Goal: Task Accomplishment & Management: Manage account settings

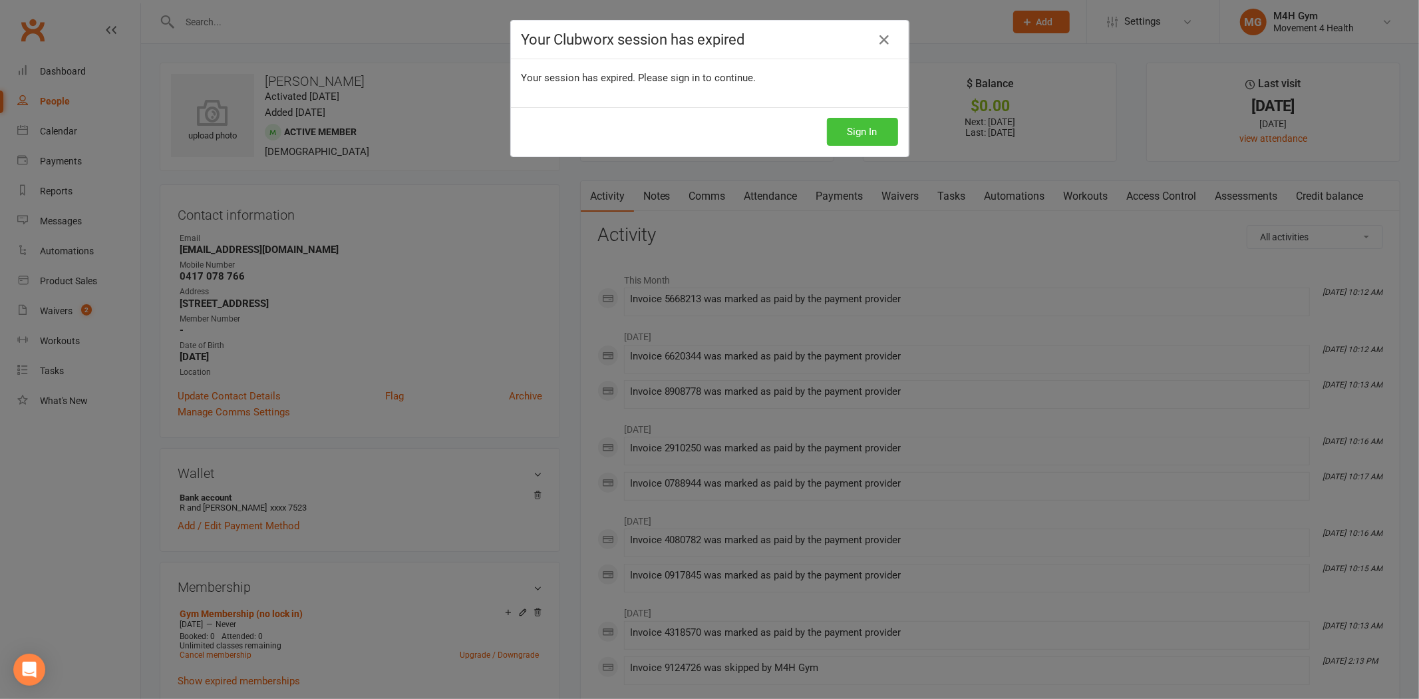
click at [847, 122] on button "Sign In" at bounding box center [862, 132] width 71 height 28
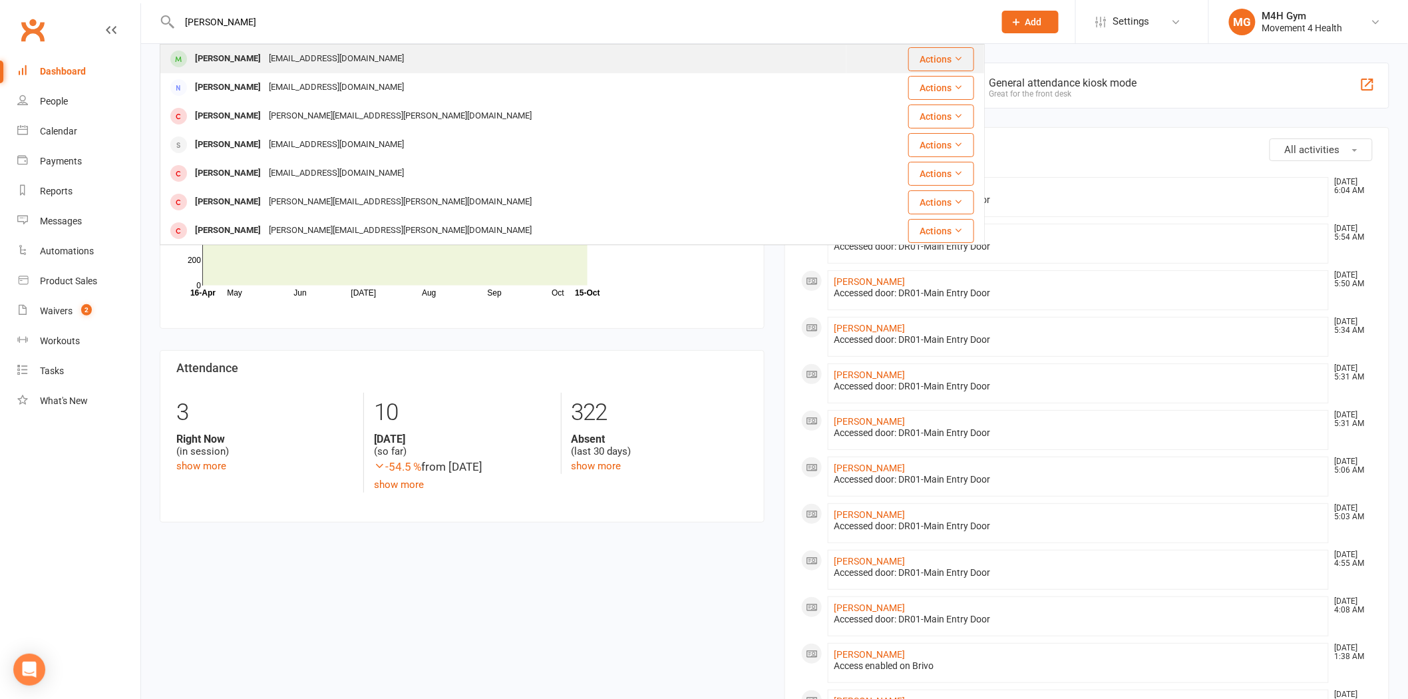
type input "margo"
click at [236, 54] on div "[PERSON_NAME]" at bounding box center [228, 58] width 74 height 19
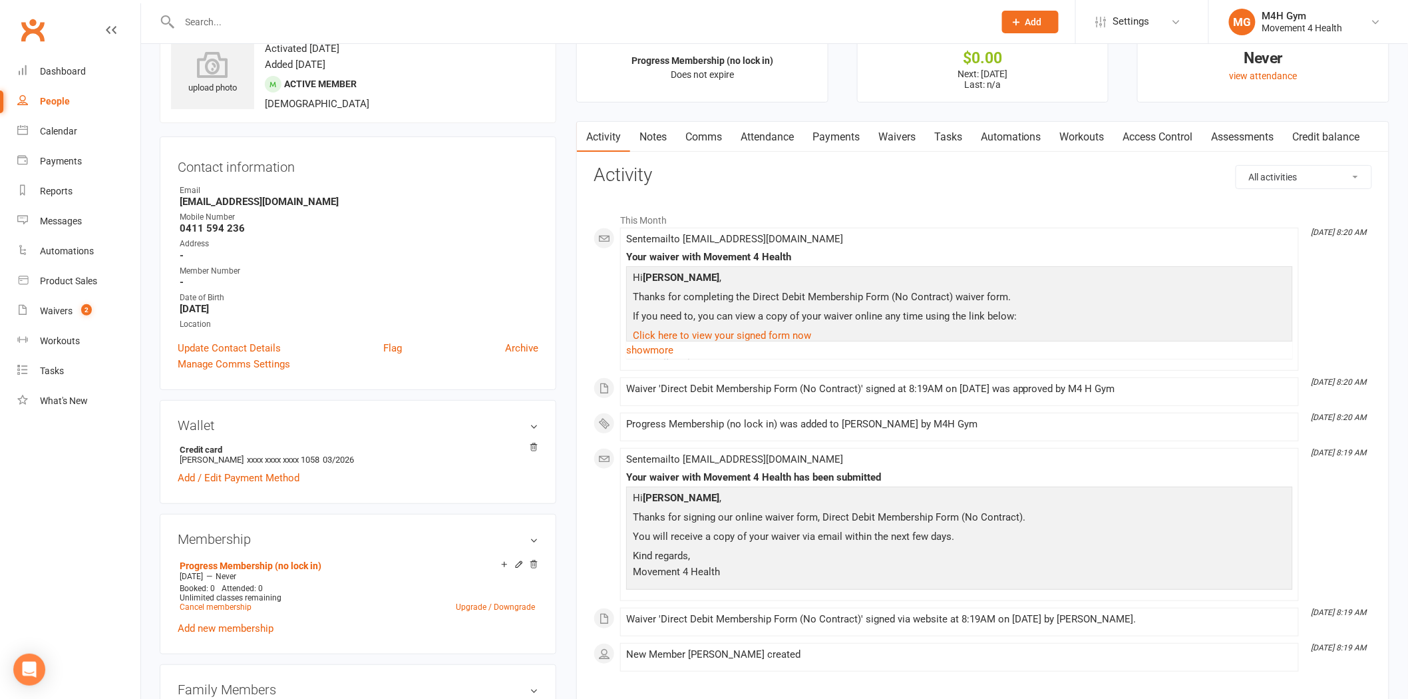
scroll to position [74, 0]
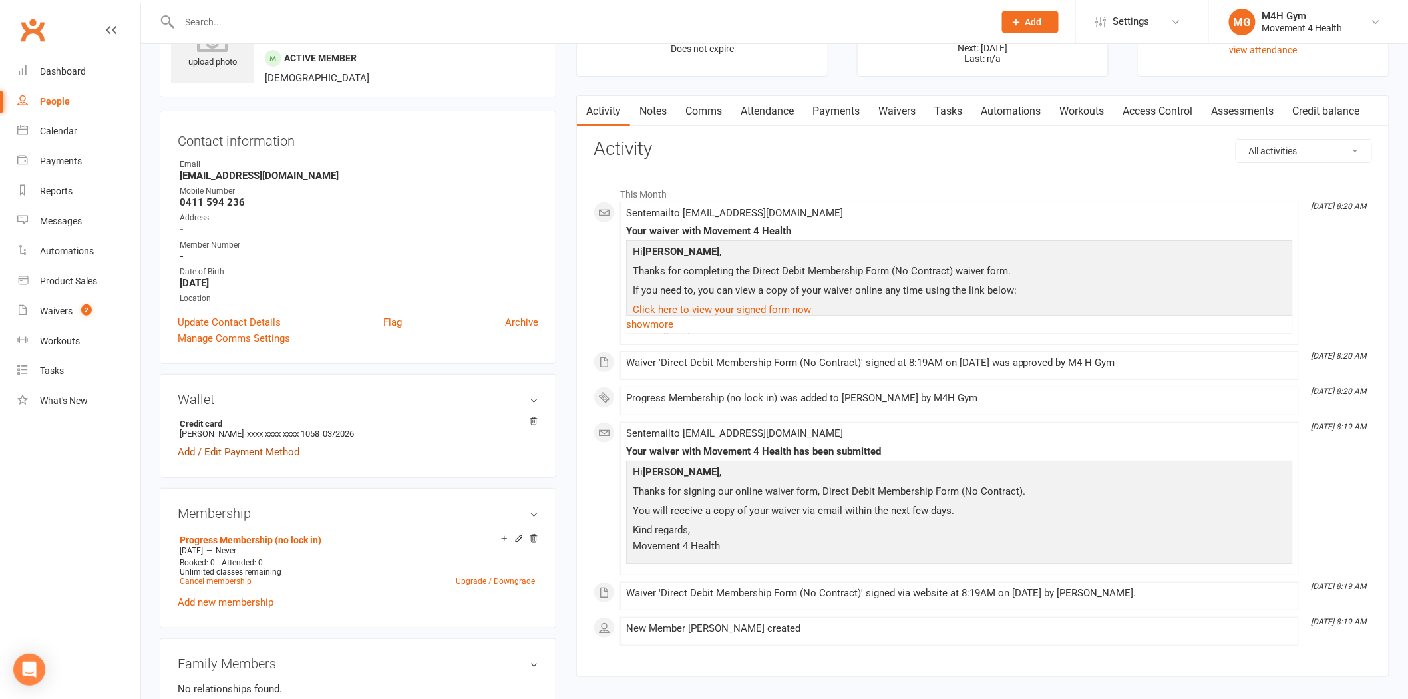
click at [262, 448] on link "Add / Edit Payment Method" at bounding box center [239, 452] width 122 height 16
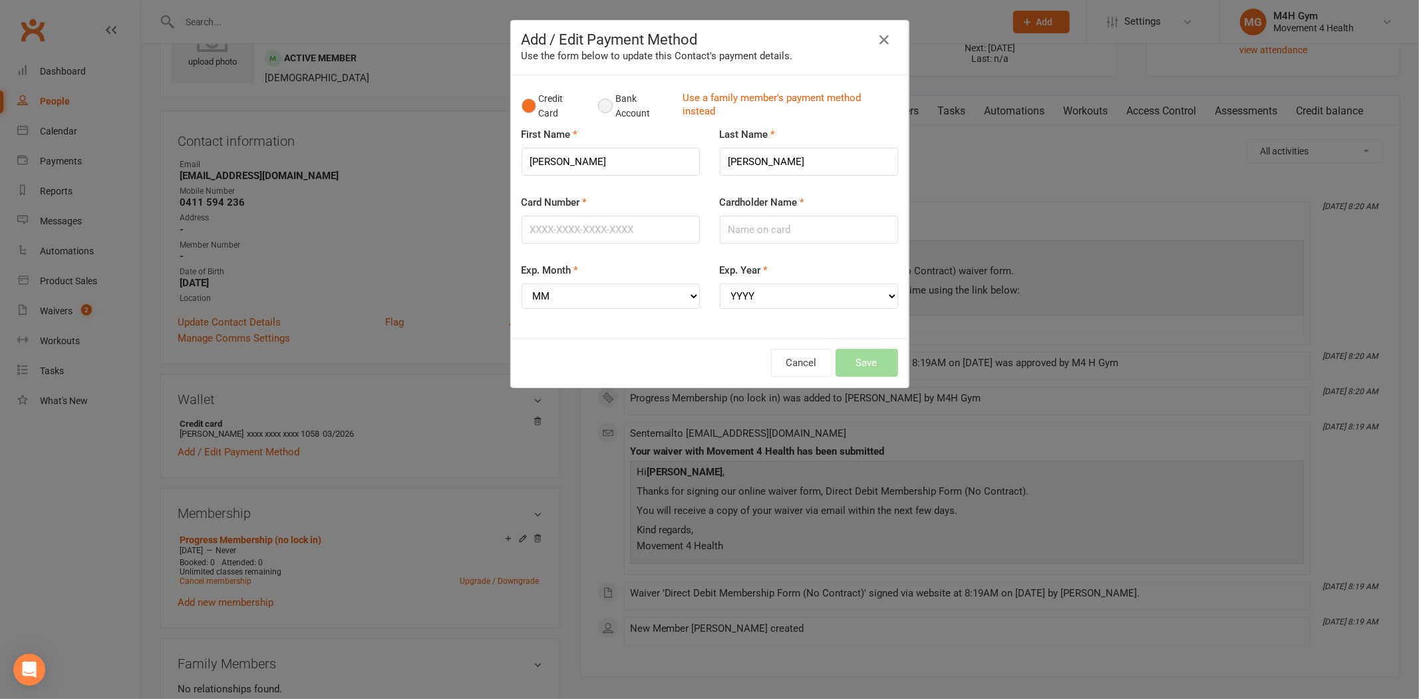
click at [612, 102] on button "Bank Account" at bounding box center [635, 106] width 74 height 41
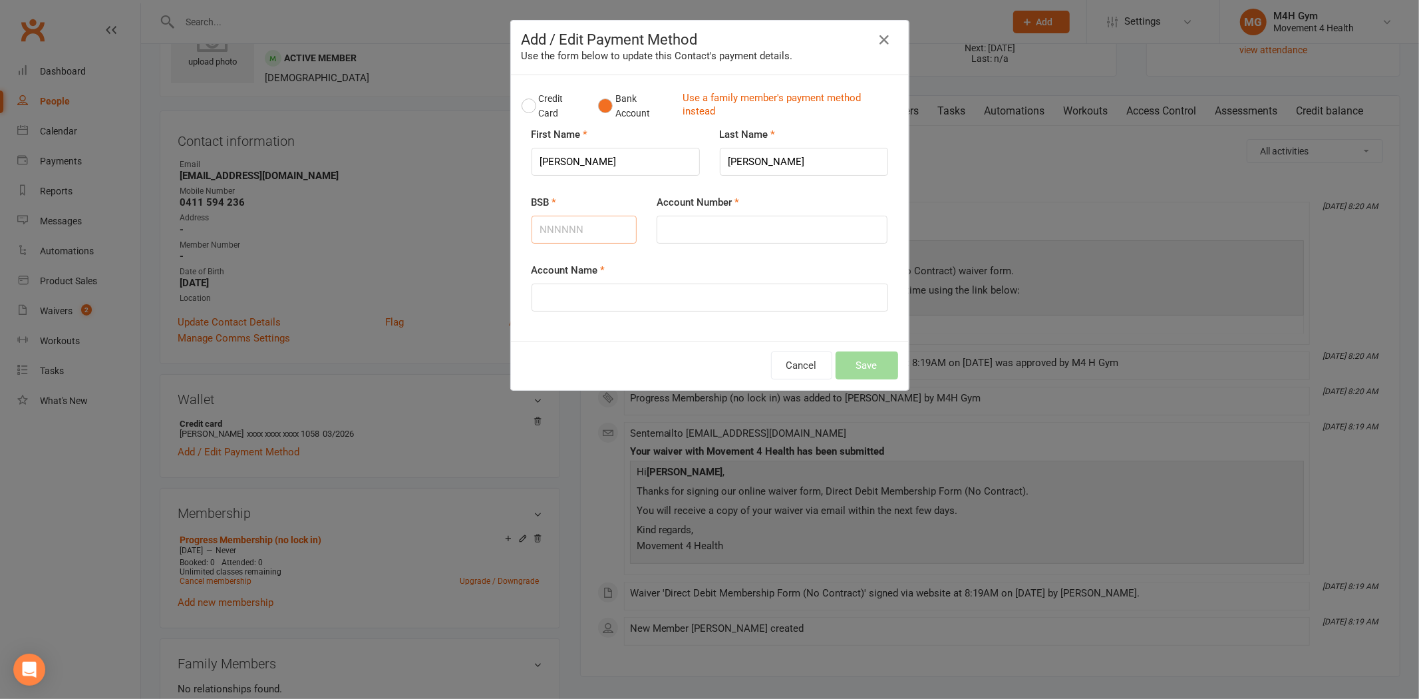
click at [561, 220] on input "BSB" at bounding box center [585, 230] width 106 height 28
type input "013225"
click at [669, 225] on input "Account Number" at bounding box center [772, 230] width 231 height 28
type input "297249973"
click at [588, 300] on input "Account Name" at bounding box center [710, 297] width 357 height 28
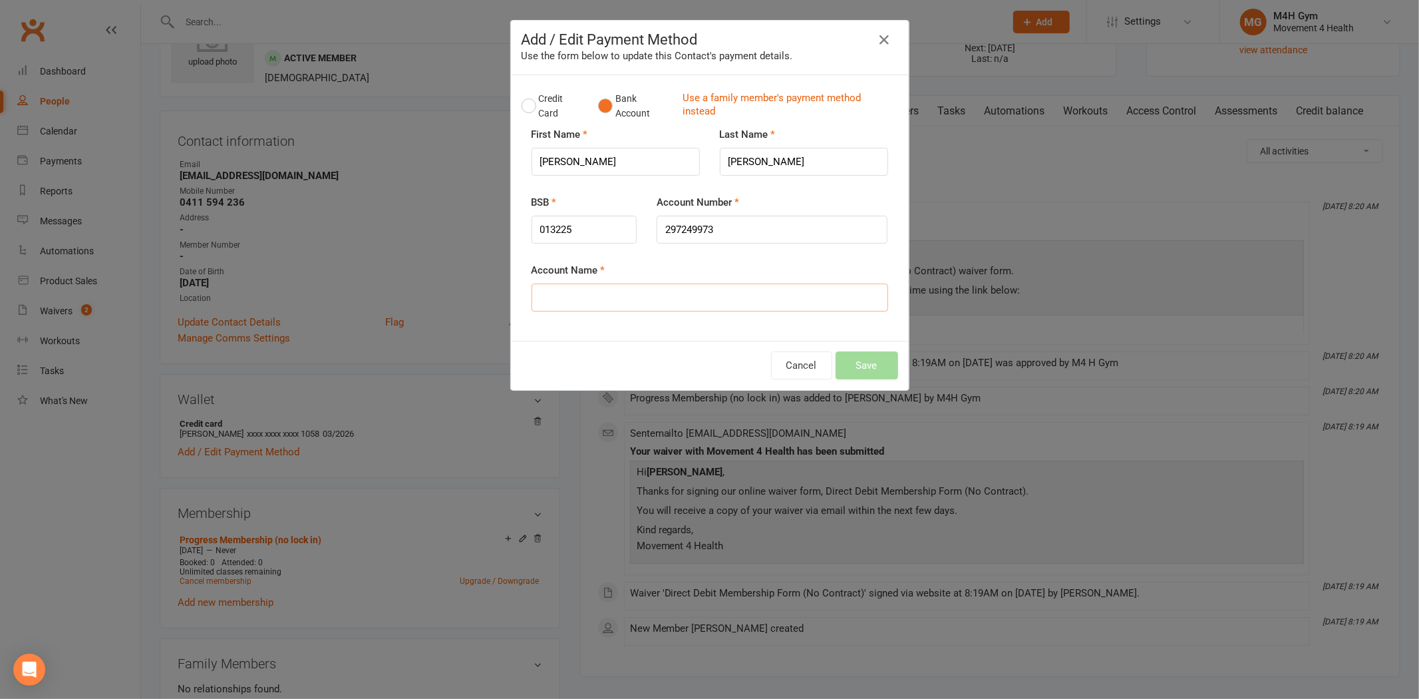
click at [590, 304] on input "Account Name" at bounding box center [710, 297] width 357 height 28
type input "[PERSON_NAME]"
click at [853, 371] on button "Save" at bounding box center [867, 365] width 63 height 28
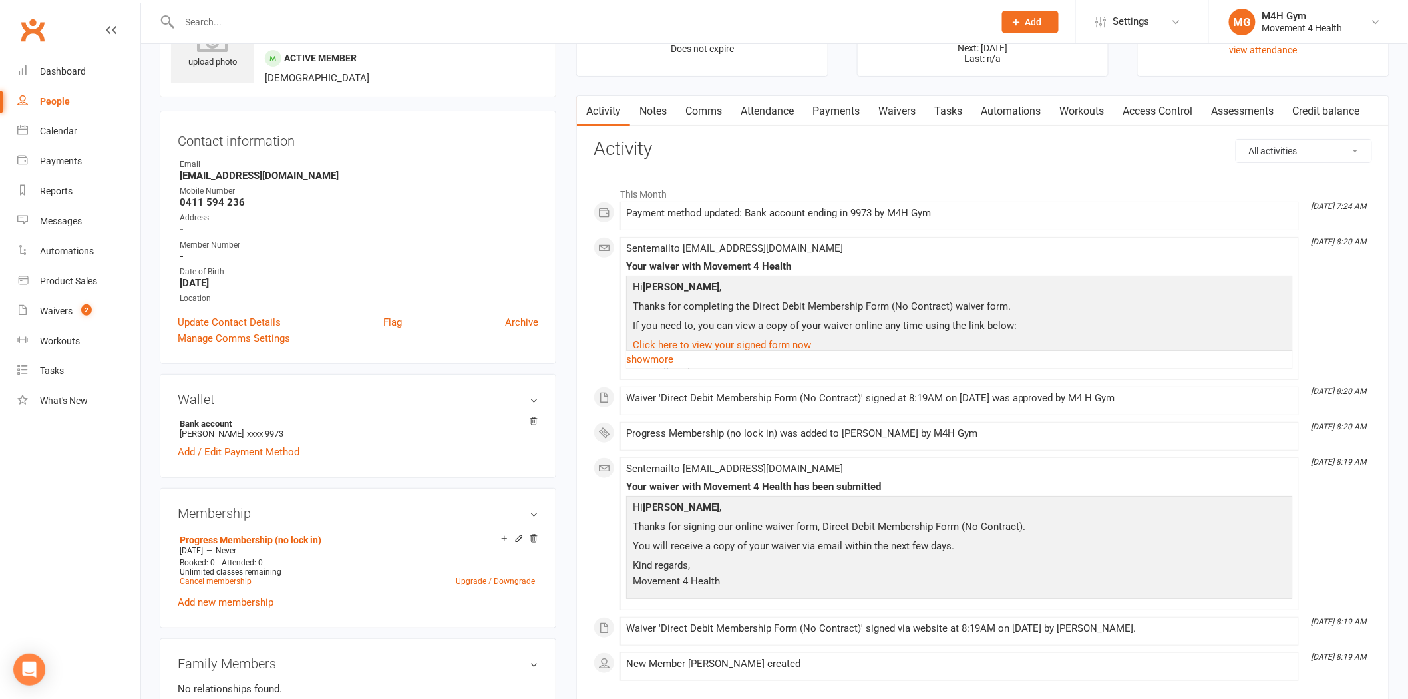
click at [813, 115] on link "Payments" at bounding box center [836, 111] width 66 height 31
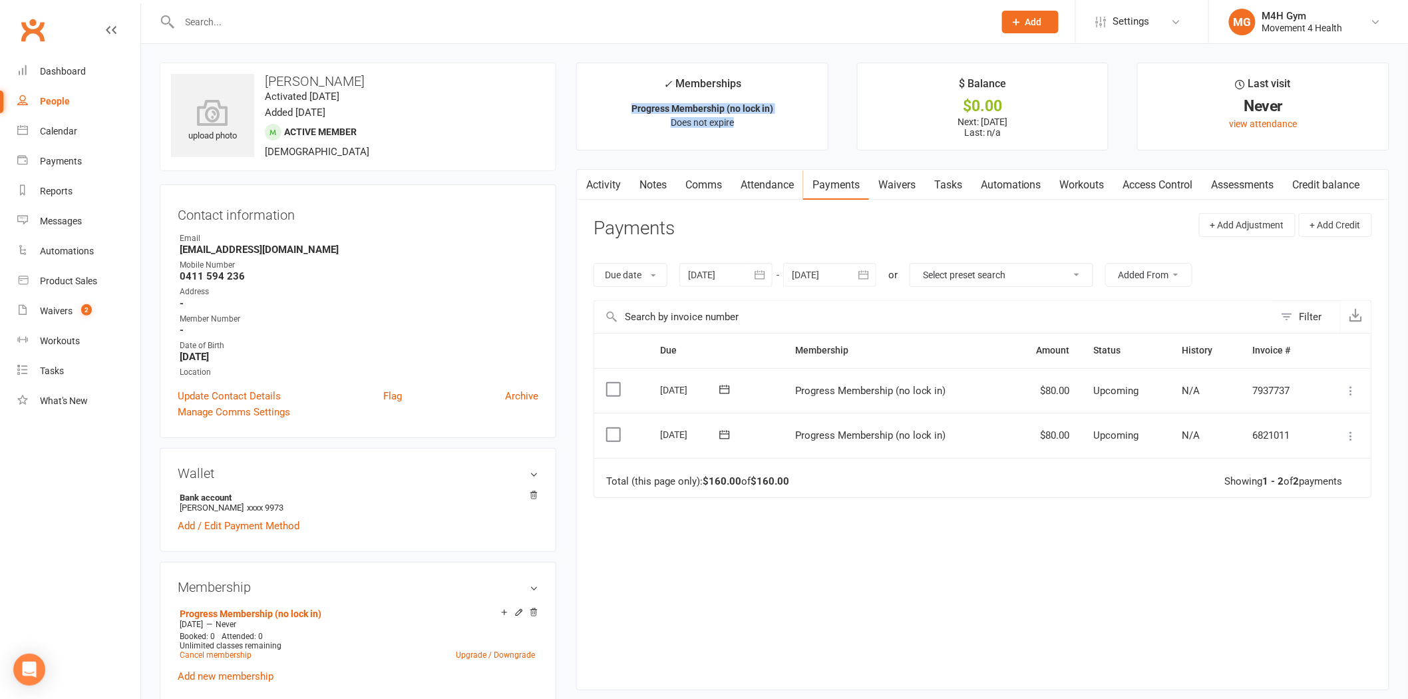
drag, startPoint x: 620, startPoint y: 104, endPoint x: 780, endPoint y: 120, distance: 160.5
click at [780, 120] on li "✓ Memberships Progress Membership (no lock in) Does not expire" at bounding box center [702, 107] width 252 height 88
click at [776, 140] on li "✓ Memberships Progress Membership (no lock in) Does not expire" at bounding box center [702, 107] width 252 height 88
click at [764, 274] on icon "button" at bounding box center [759, 274] width 13 height 13
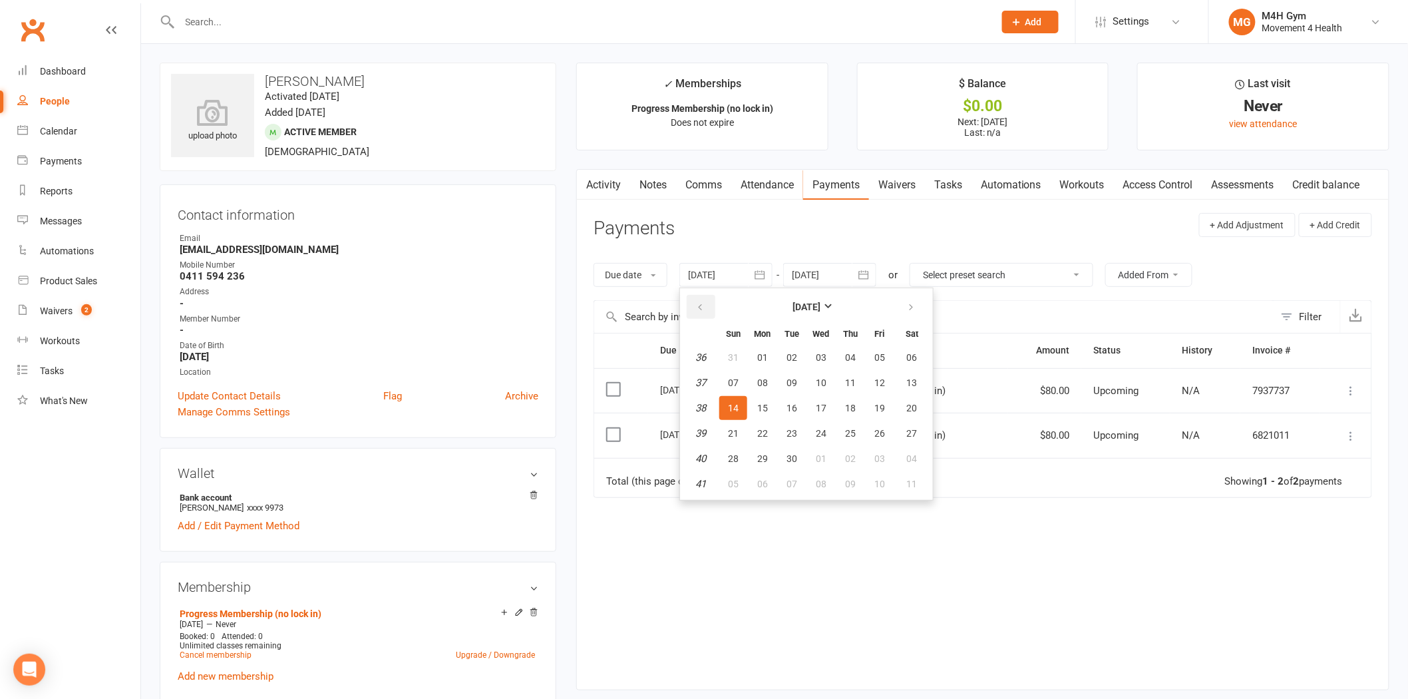
click at [707, 303] on button "button" at bounding box center [701, 307] width 29 height 24
click at [757, 364] on button "28" at bounding box center [763, 357] width 28 height 24
type input "28 Jul 2025"
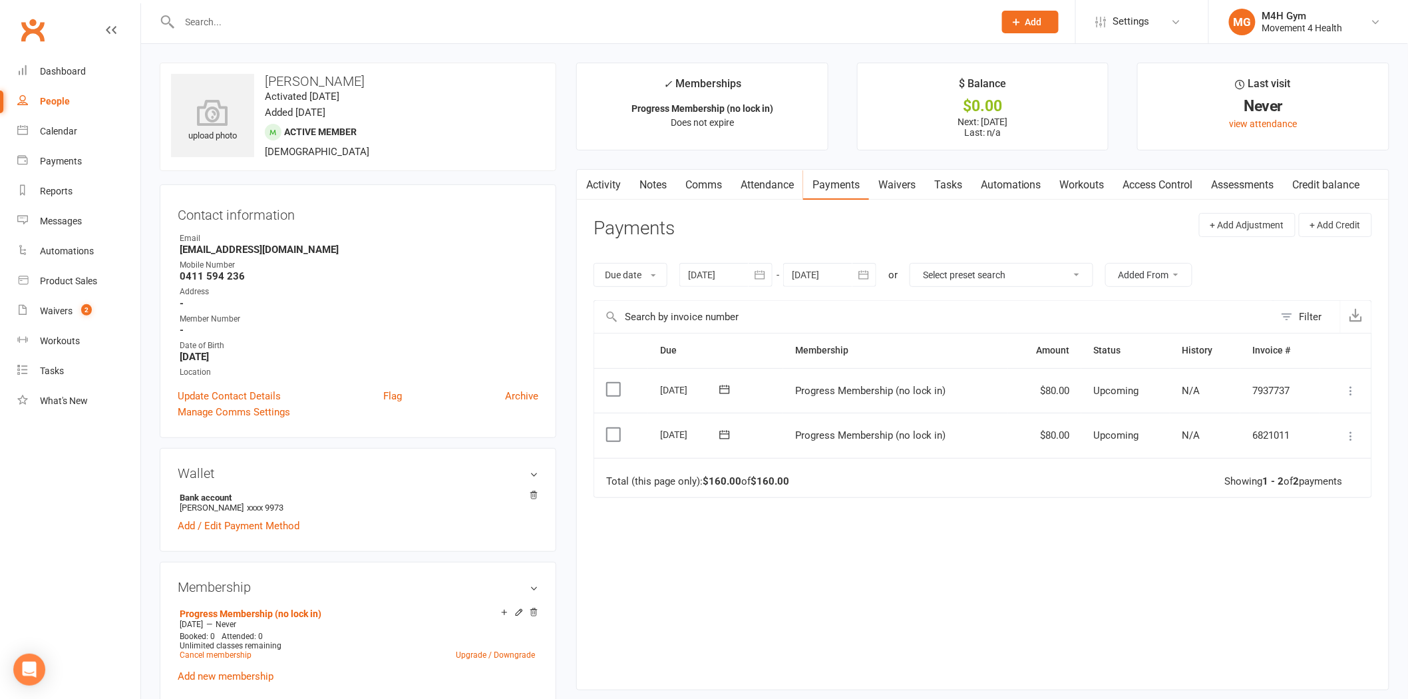
click at [283, 19] on input "text" at bounding box center [580, 22] width 809 height 19
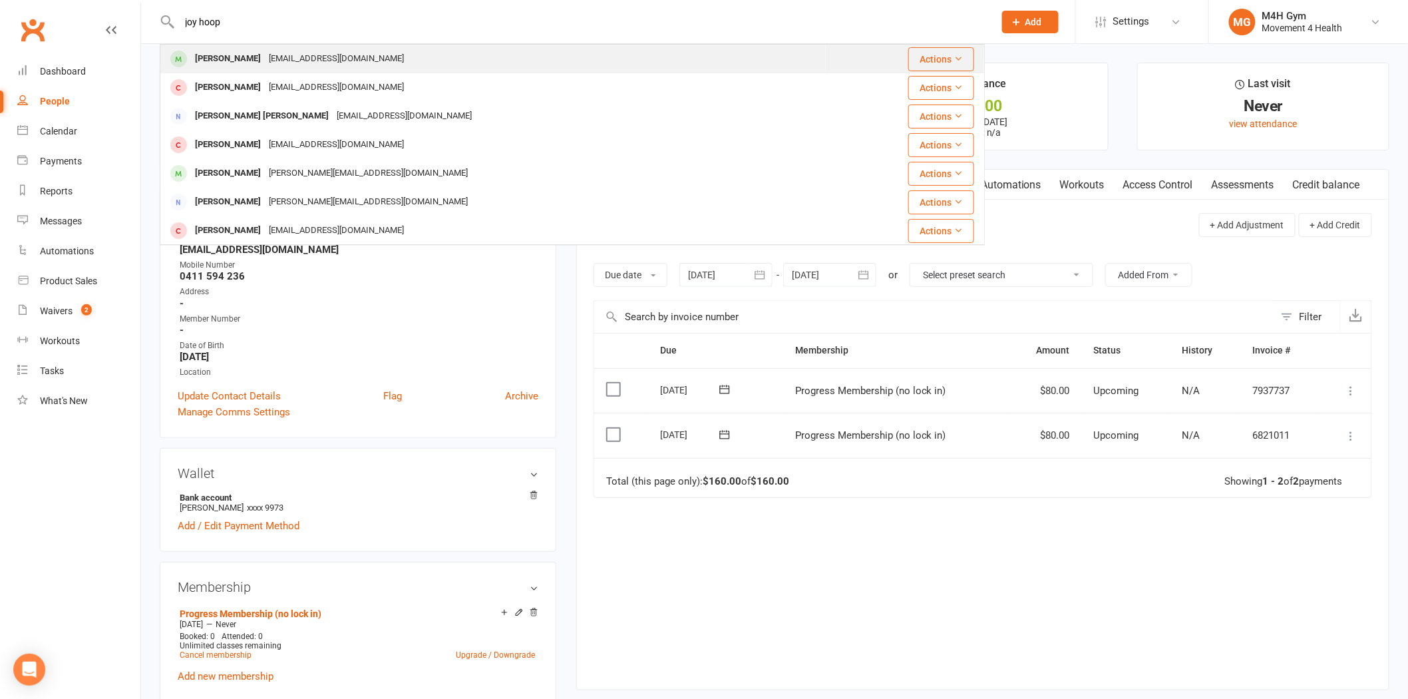
type input "joy hoop"
click at [250, 59] on div "Marilyn Hooper" at bounding box center [228, 58] width 74 height 19
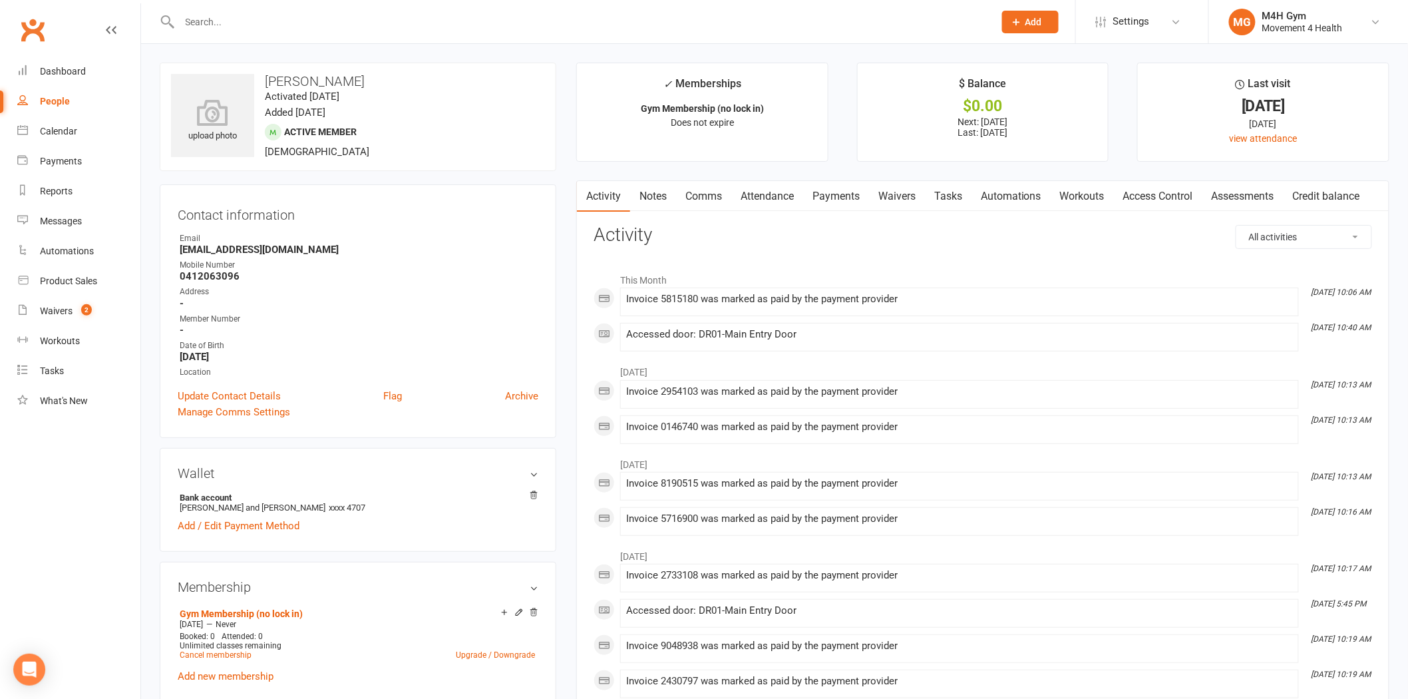
click at [194, 27] on input "text" at bounding box center [580, 22] width 809 height 19
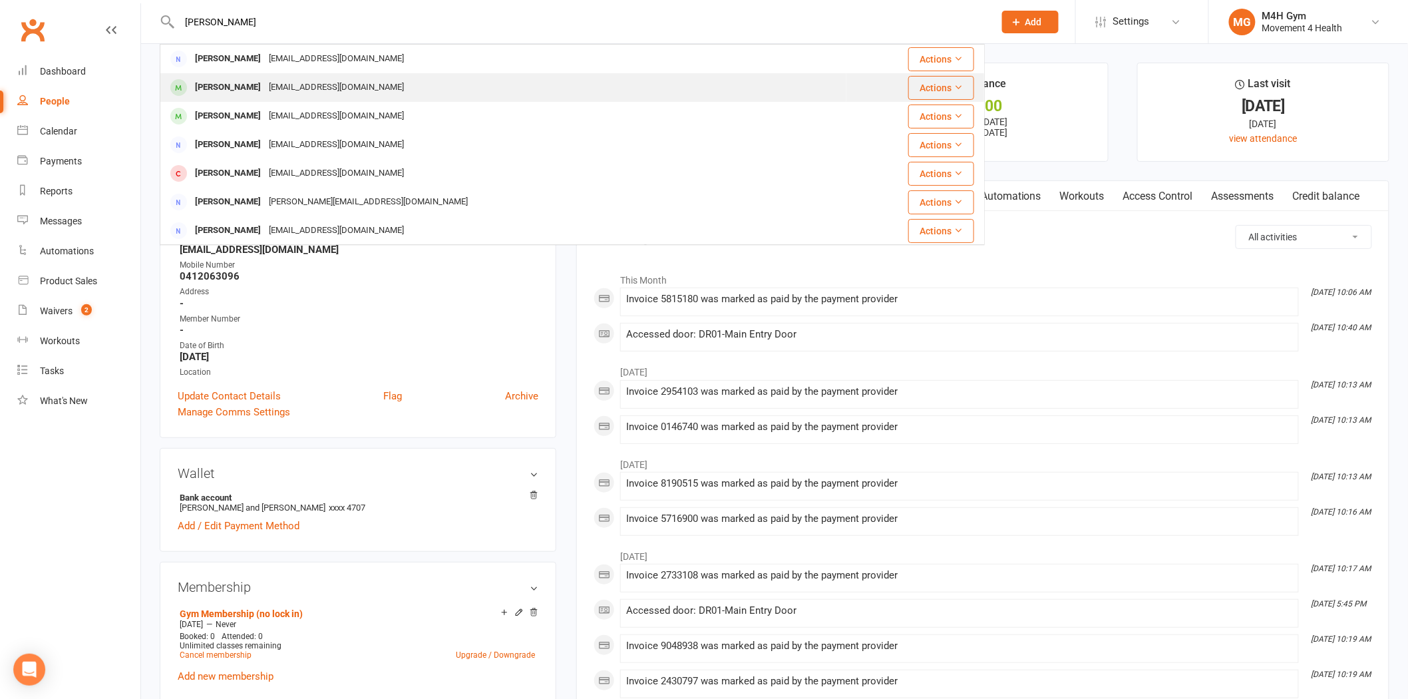
type input "alison green"
click at [230, 85] on div "[PERSON_NAME]" at bounding box center [228, 87] width 74 height 19
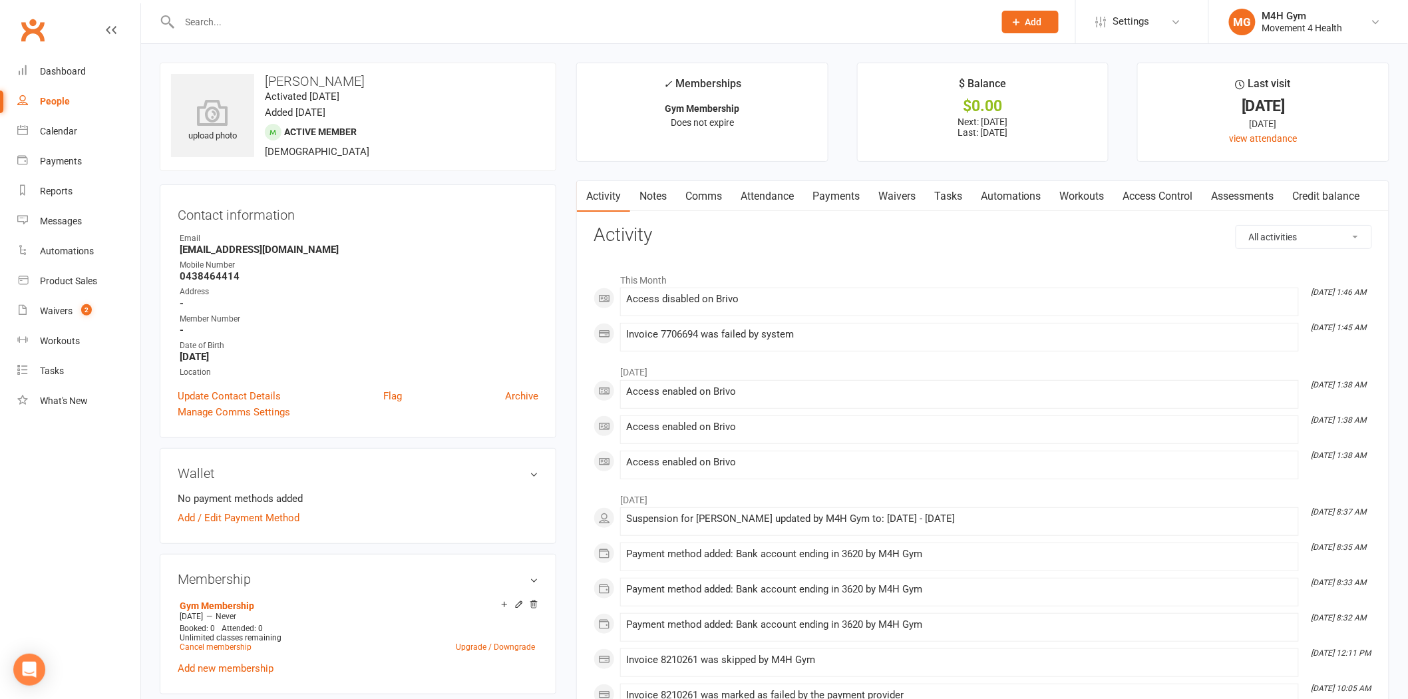
click at [821, 198] on link "Payments" at bounding box center [836, 196] width 66 height 31
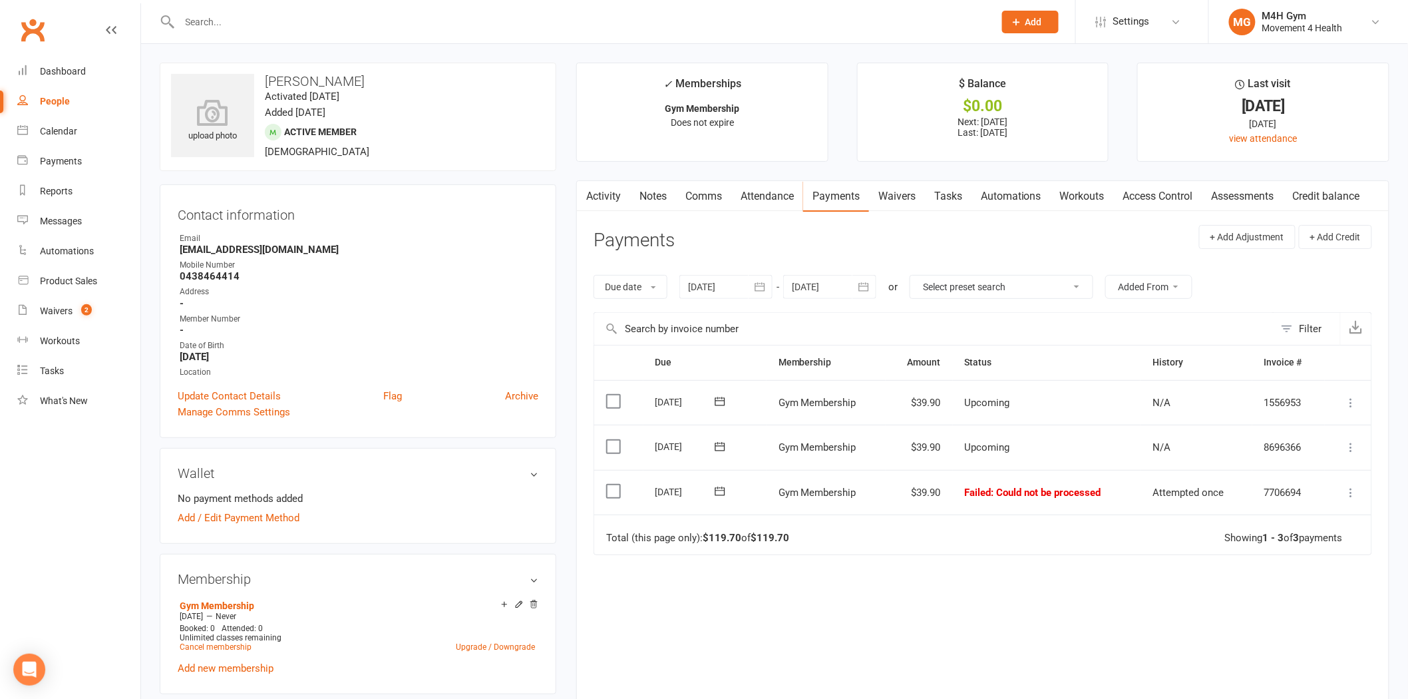
click at [904, 196] on link "Waivers" at bounding box center [897, 196] width 56 height 31
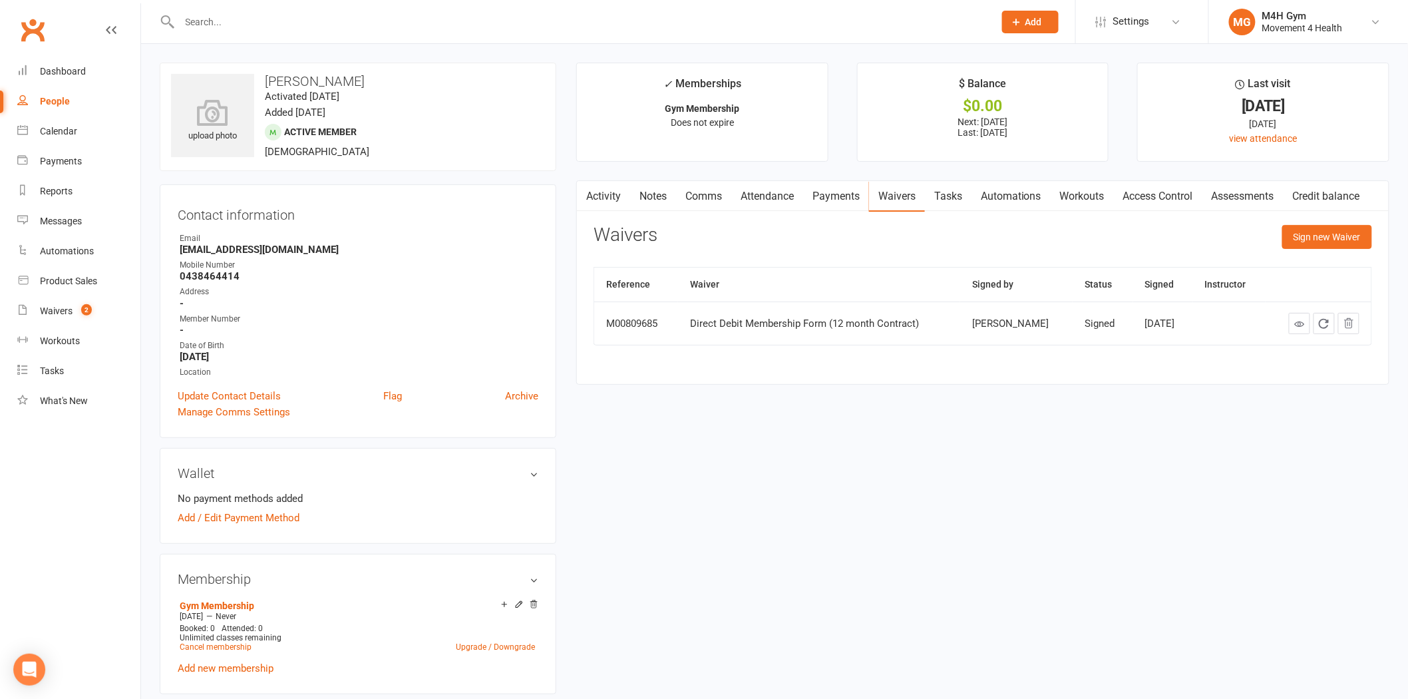
click at [592, 196] on button "button" at bounding box center [585, 196] width 17 height 30
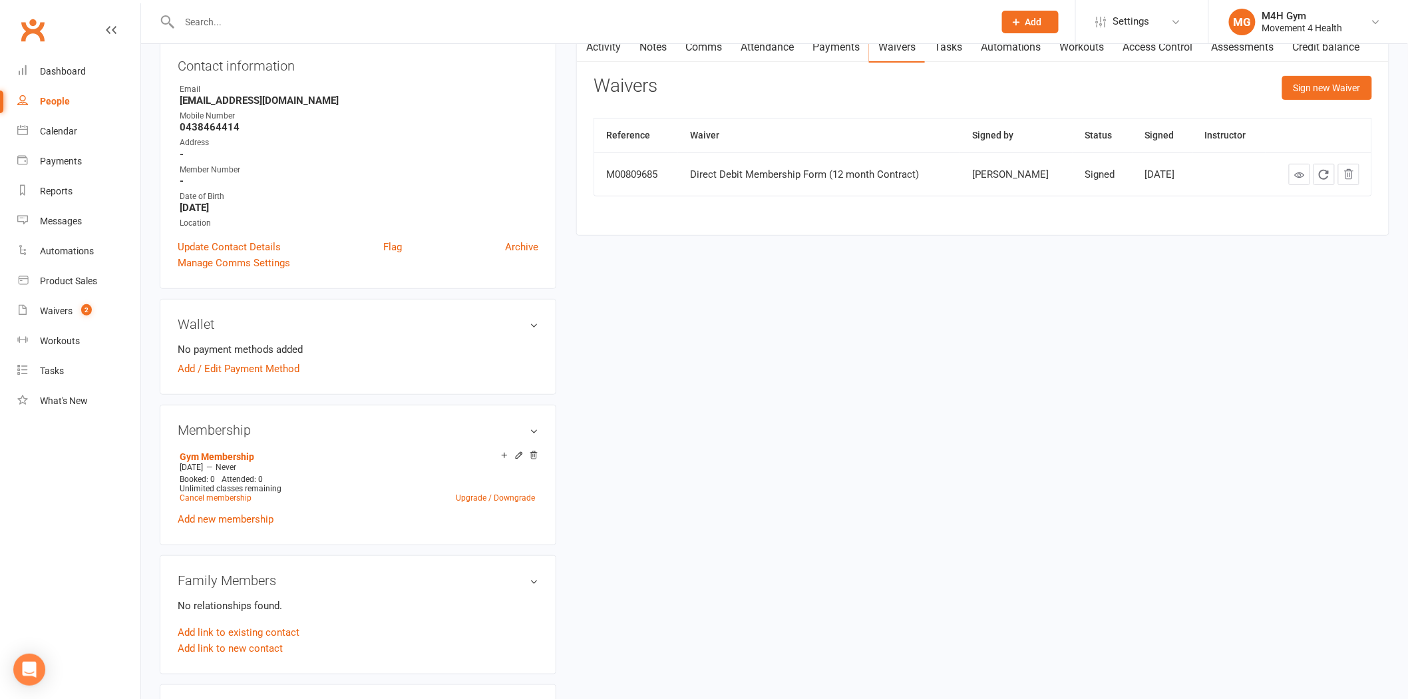
scroll to position [148, 0]
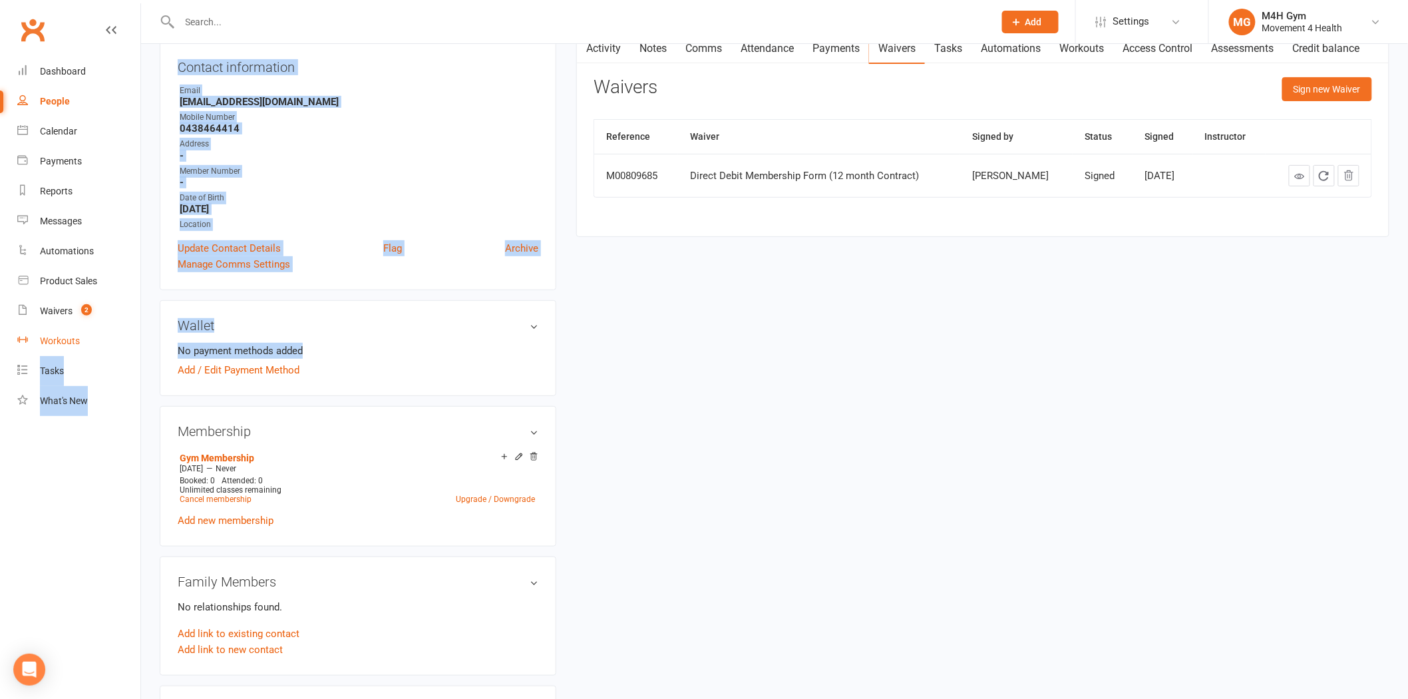
drag, startPoint x: 331, startPoint y: 342, endPoint x: 103, endPoint y: 340, distance: 227.6
click at [103, 340] on ui-view "Prospect Member Non-attending contact Class / event Appointment Task Membership…" at bounding box center [704, 627] width 1408 height 1543
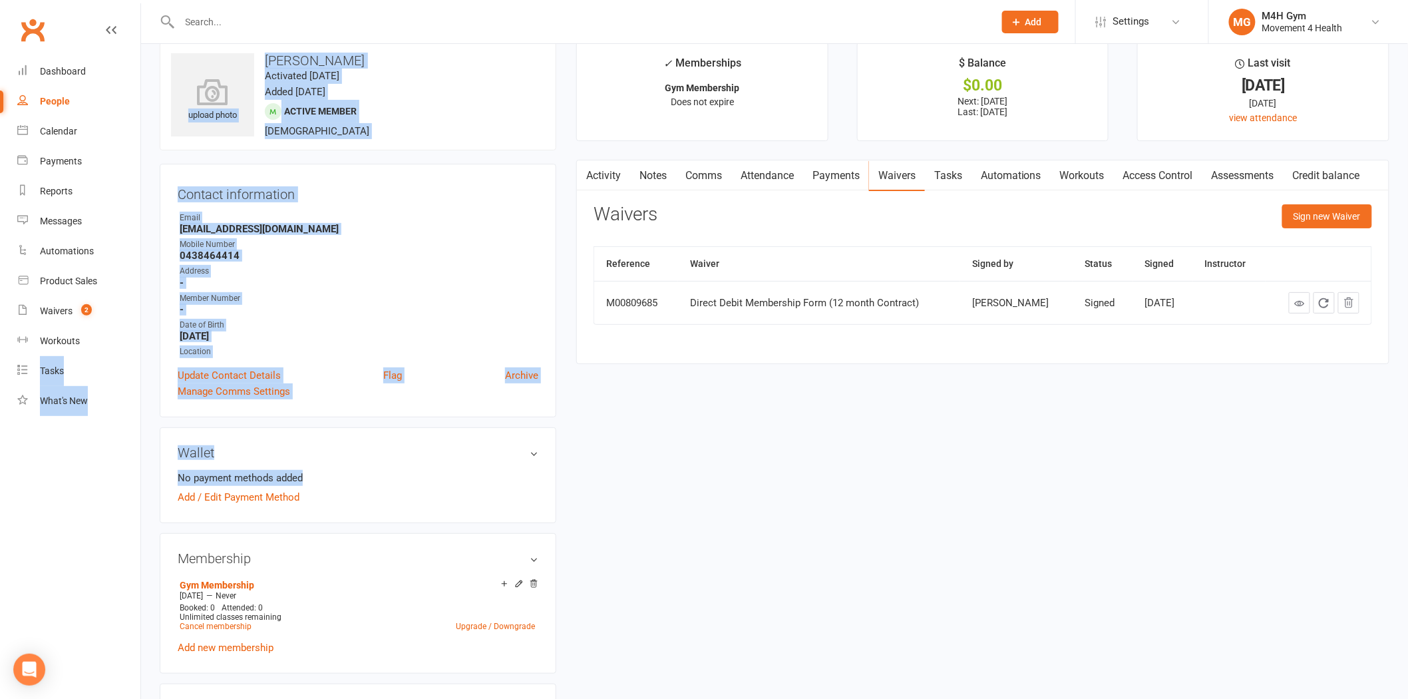
scroll to position [0, 0]
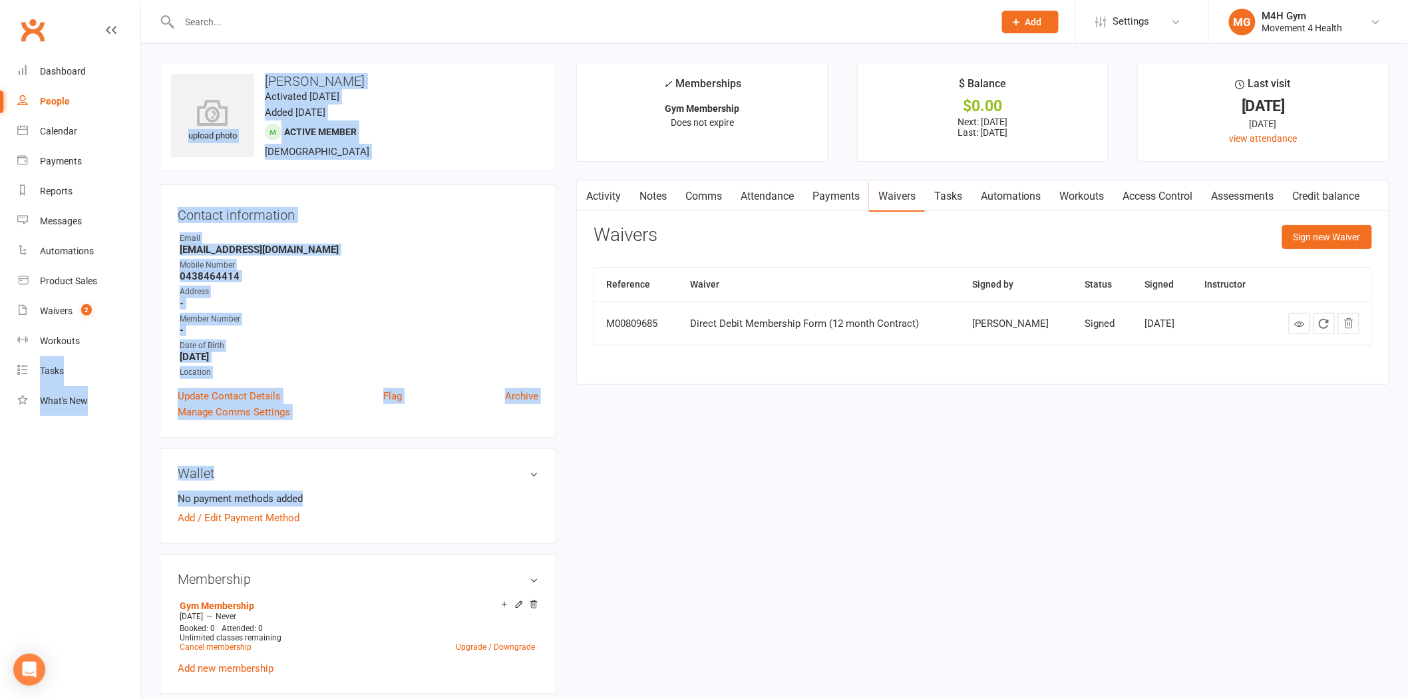
click at [323, 280] on strong "0438464414" at bounding box center [359, 276] width 359 height 12
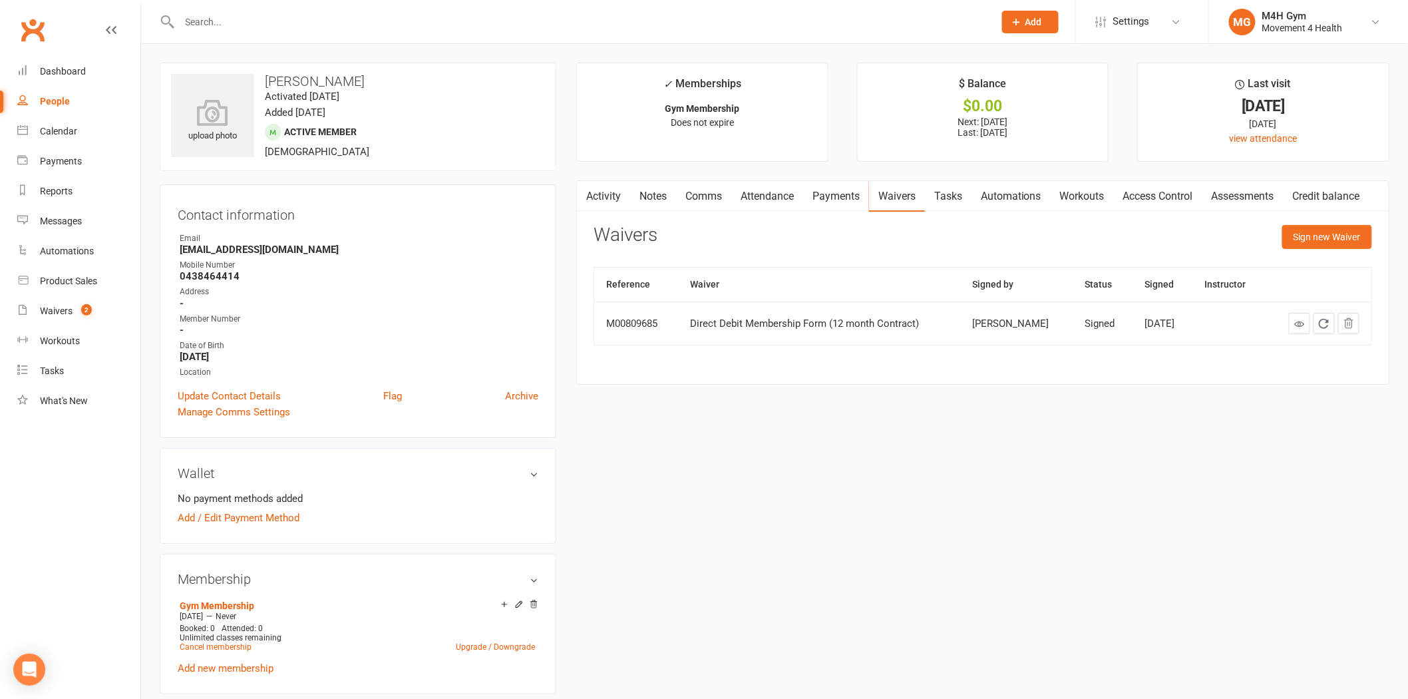
click at [611, 181] on link "Activity" at bounding box center [603, 196] width 53 height 31
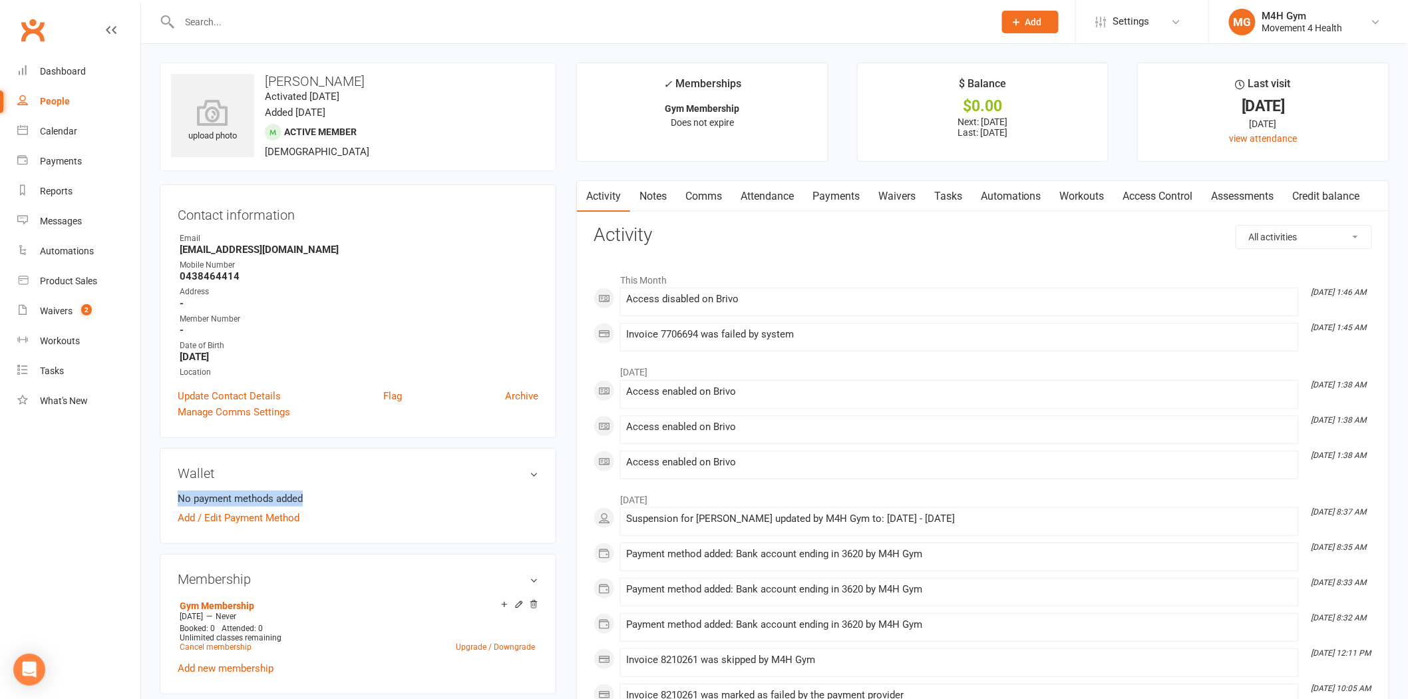
drag, startPoint x: 370, startPoint y: 500, endPoint x: 180, endPoint y: 500, distance: 190.3
click at [180, 500] on li "No payment methods added" at bounding box center [358, 498] width 361 height 16
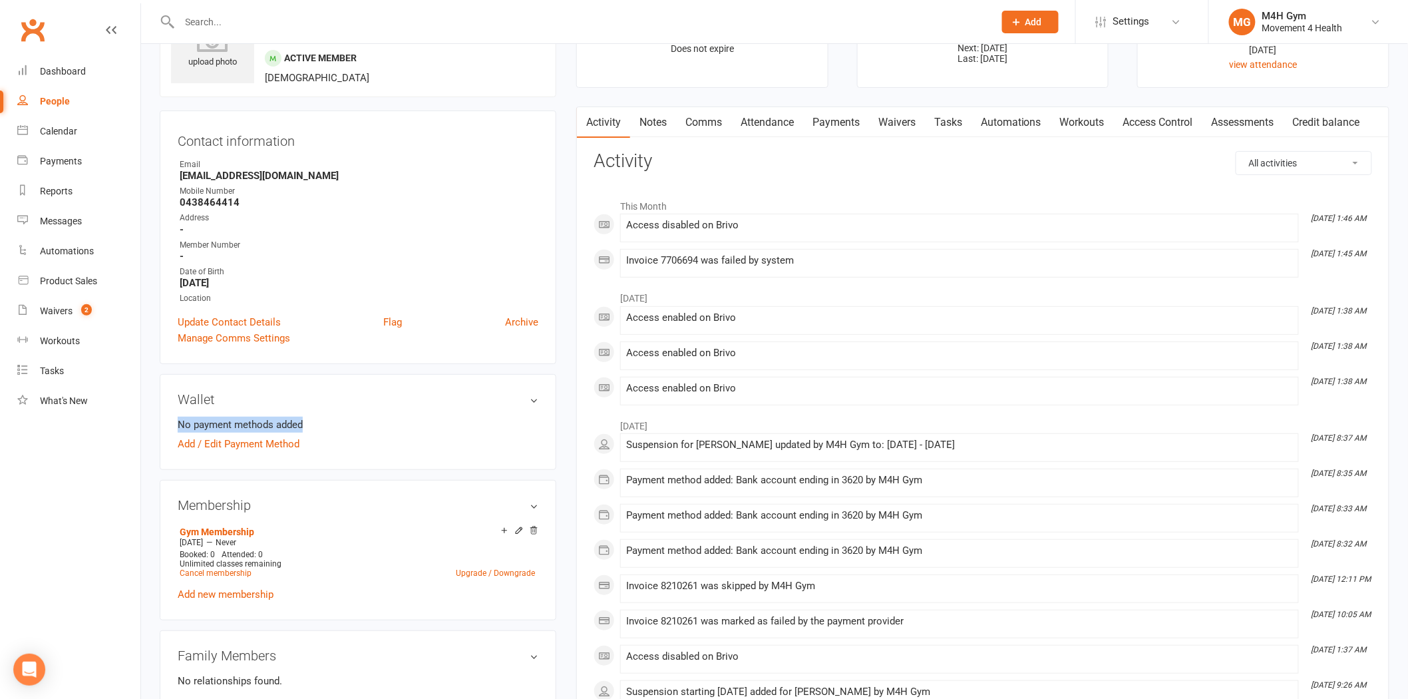
scroll to position [148, 0]
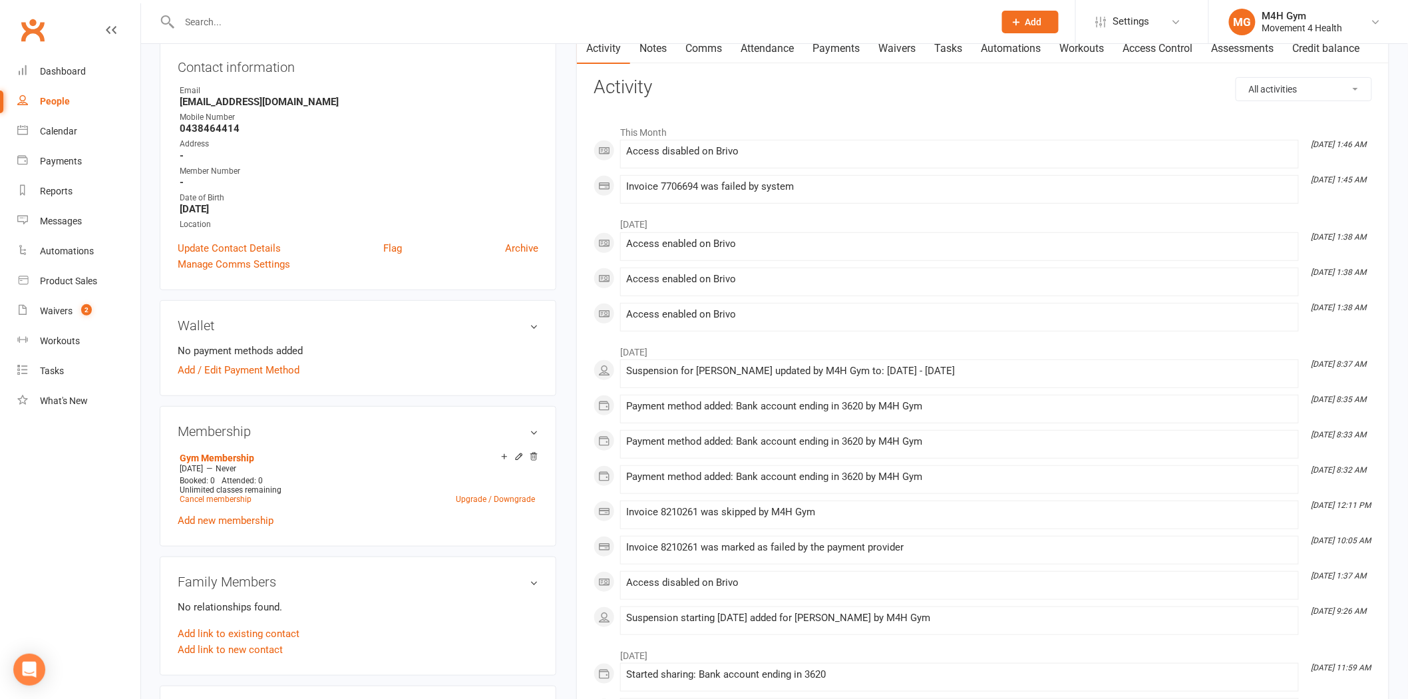
click at [439, 331] on h3 "Wallet" at bounding box center [358, 325] width 361 height 15
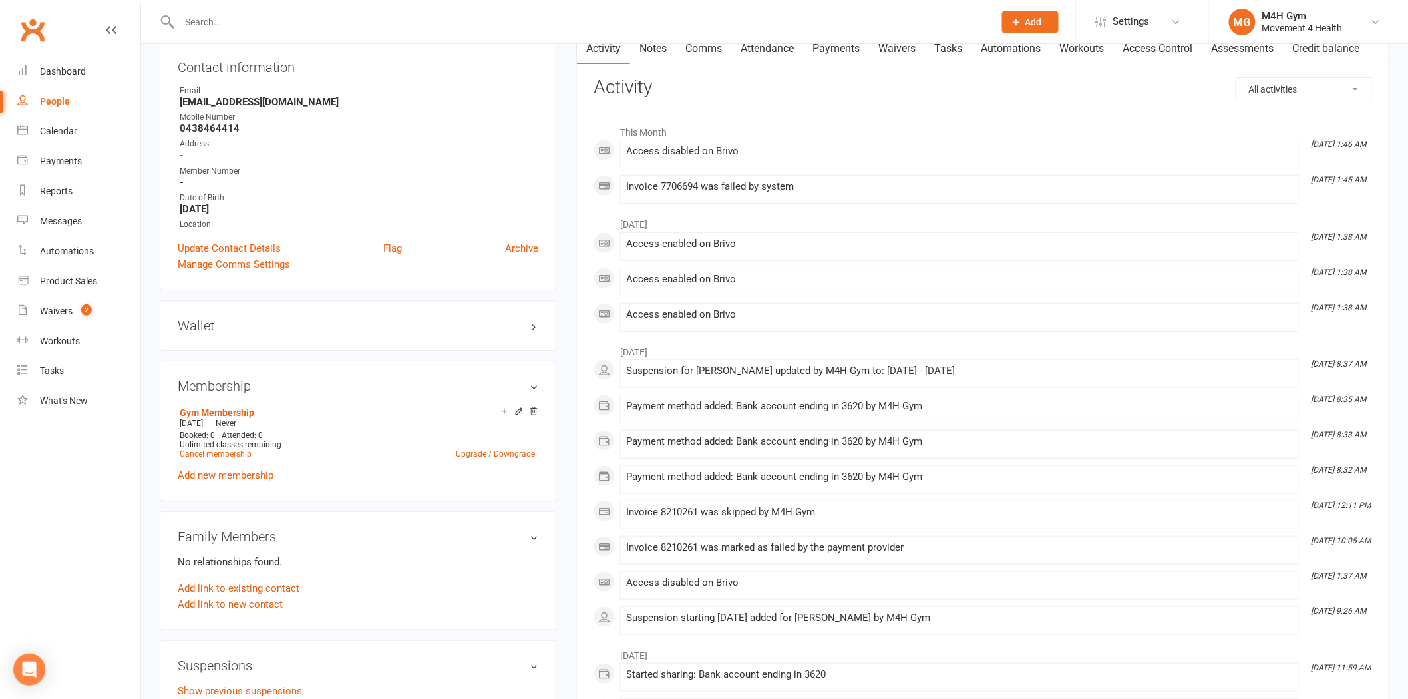
click at [379, 323] on h3 "Wallet" at bounding box center [358, 325] width 361 height 15
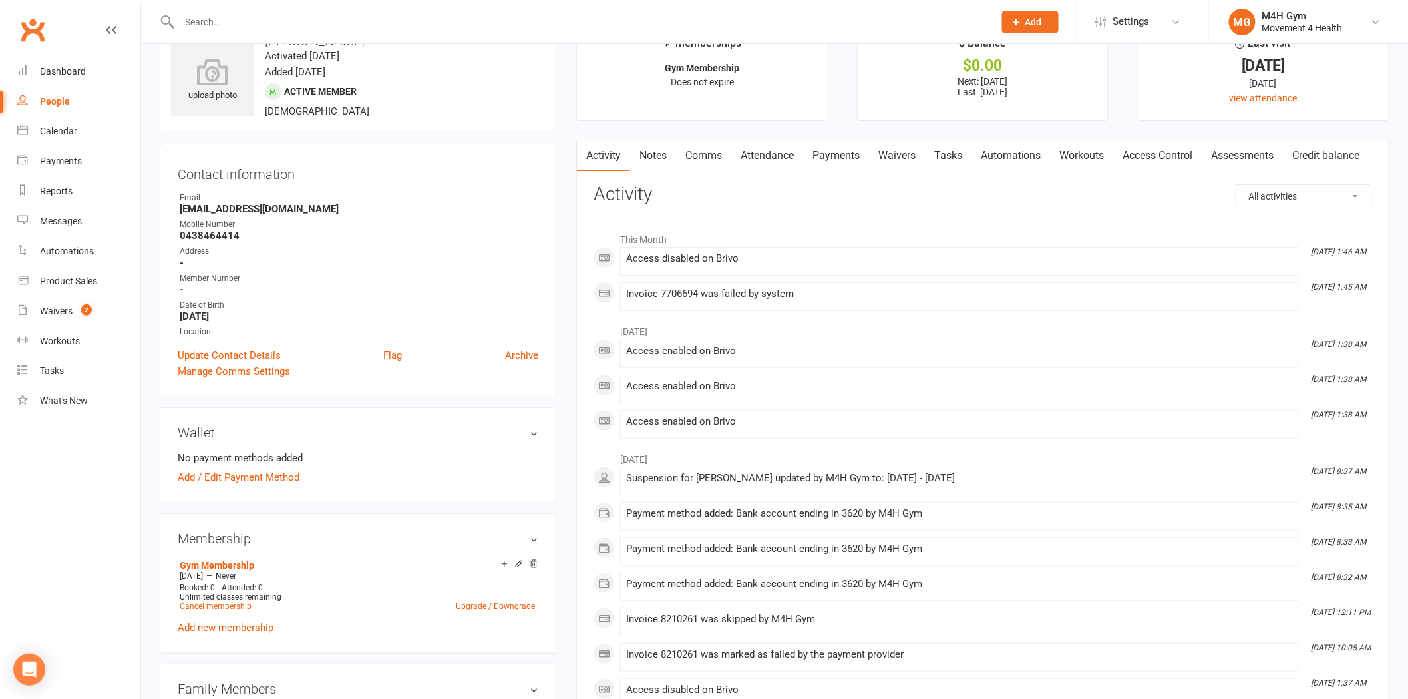
scroll to position [74, 0]
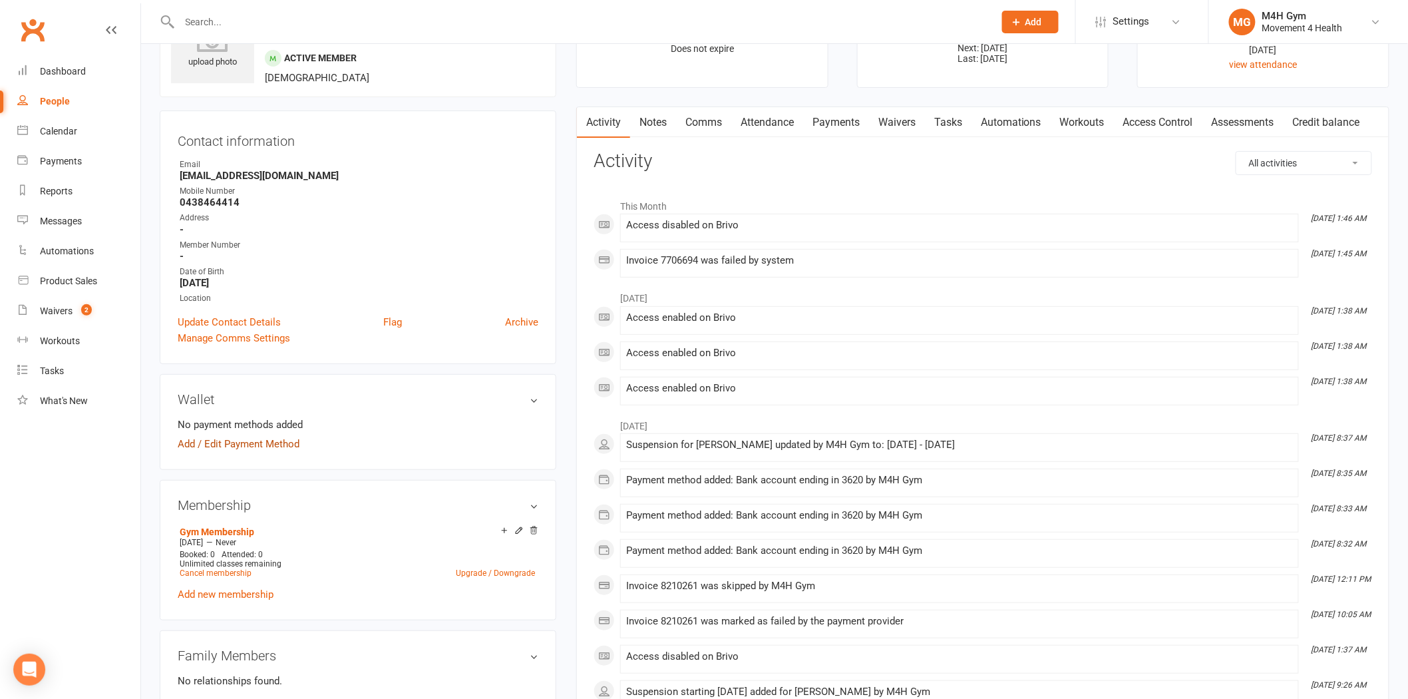
click at [263, 441] on link "Add / Edit Payment Method" at bounding box center [239, 444] width 122 height 16
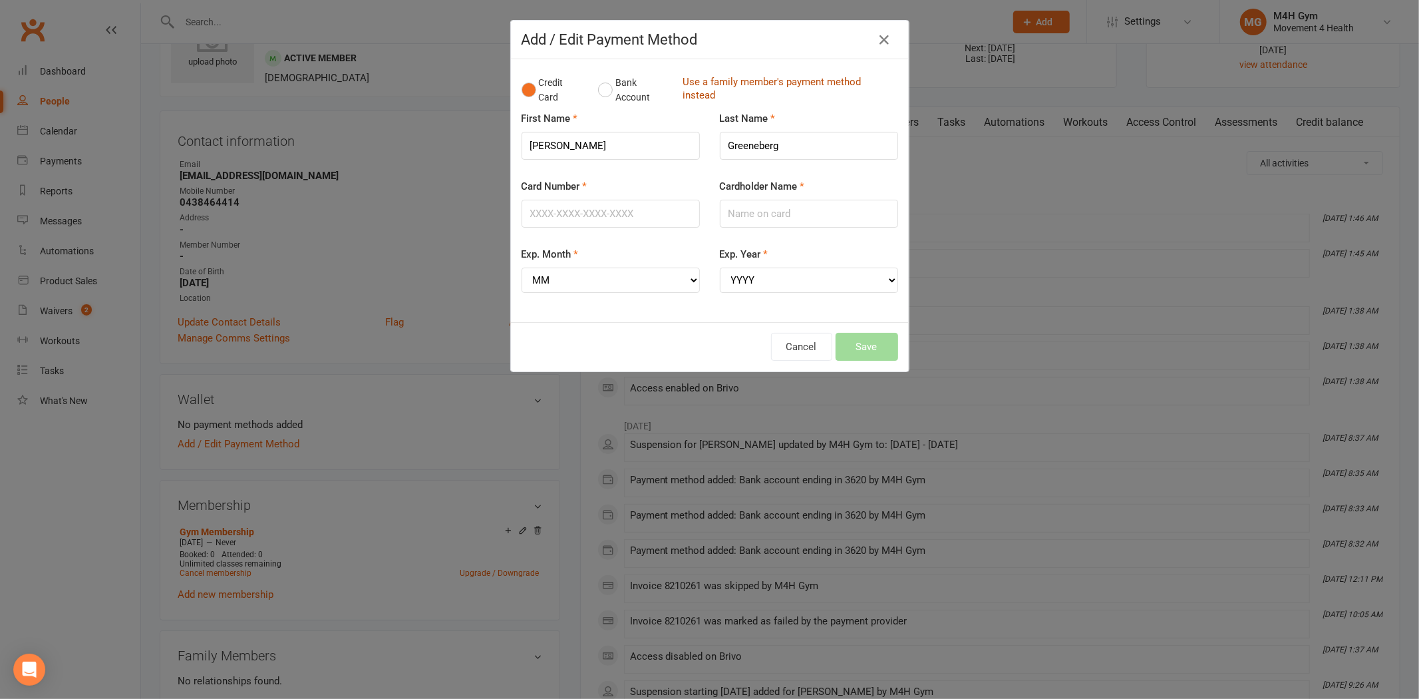
click at [729, 94] on link "Use a family member's payment method instead" at bounding box center [787, 90] width 209 height 30
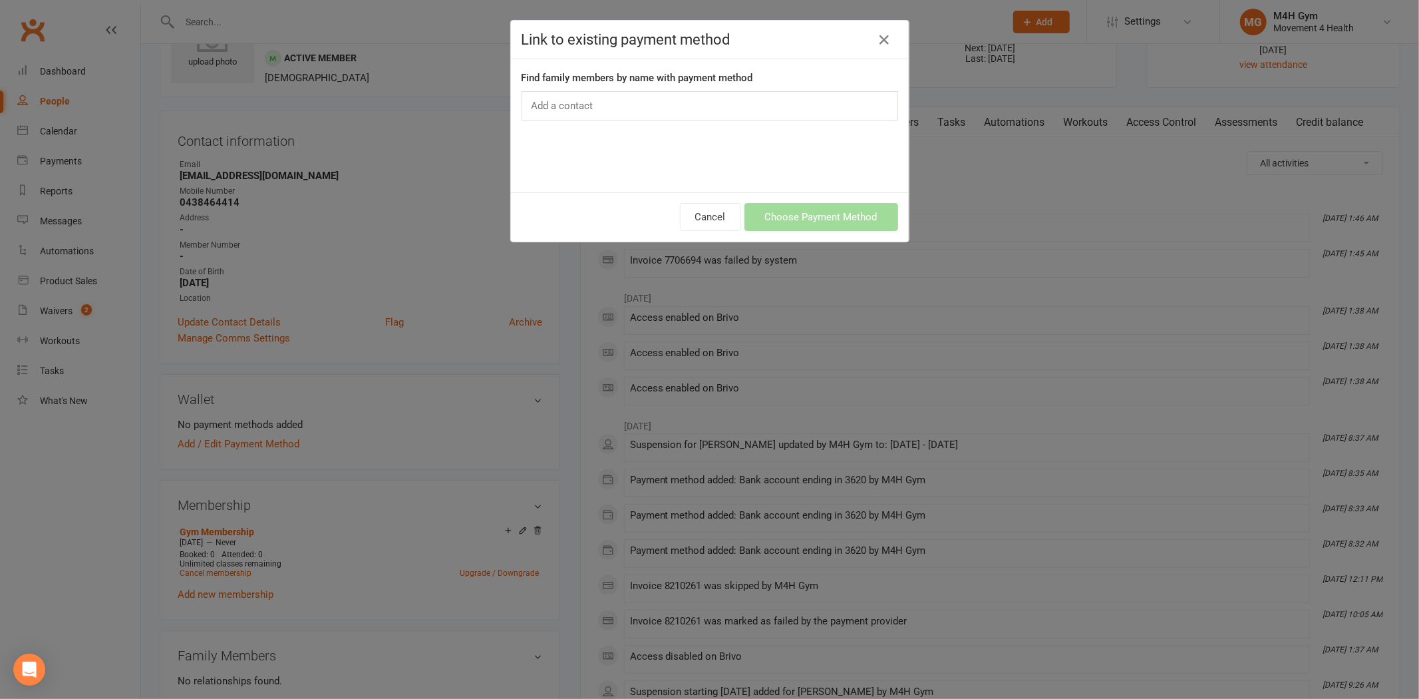
click at [723, 107] on div "Add a contact" at bounding box center [710, 105] width 377 height 29
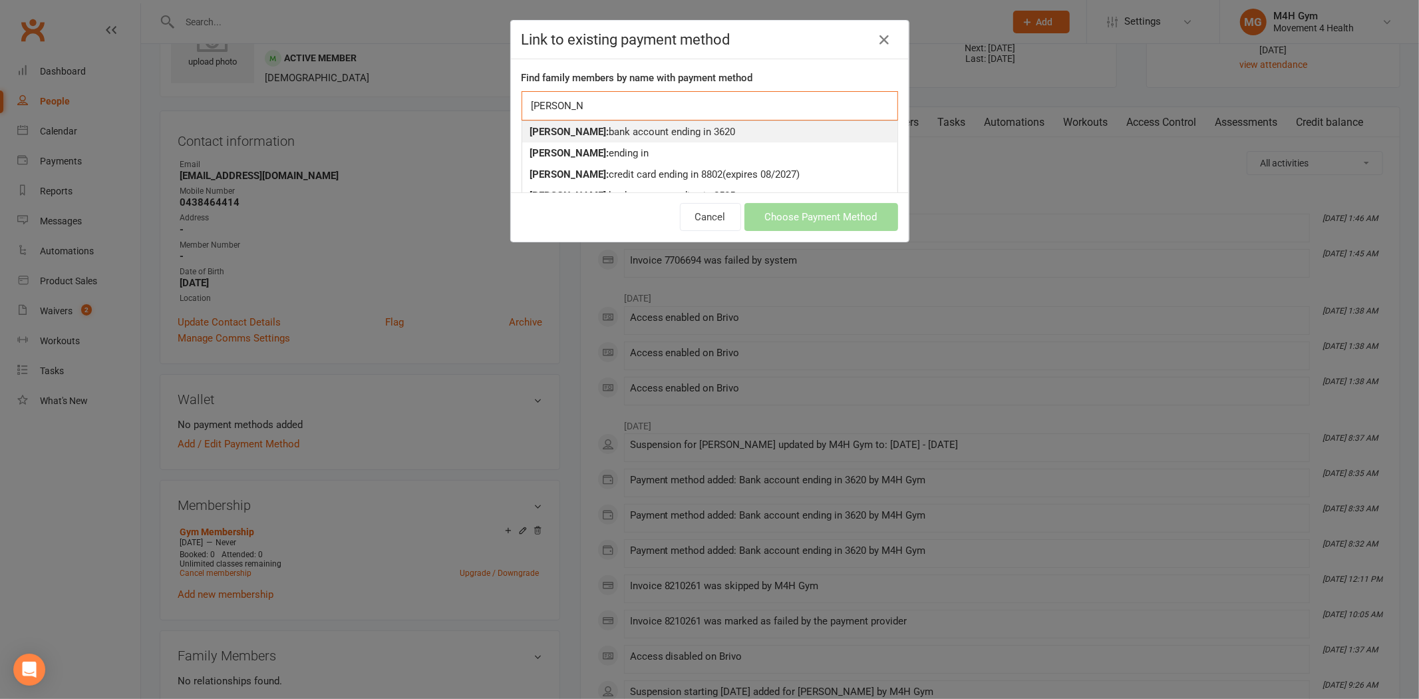
type input "[PERSON_NAME]"
click at [719, 128] on div "Bason Greeneberg: bank account ending in 3620" at bounding box center [709, 132] width 359 height 16
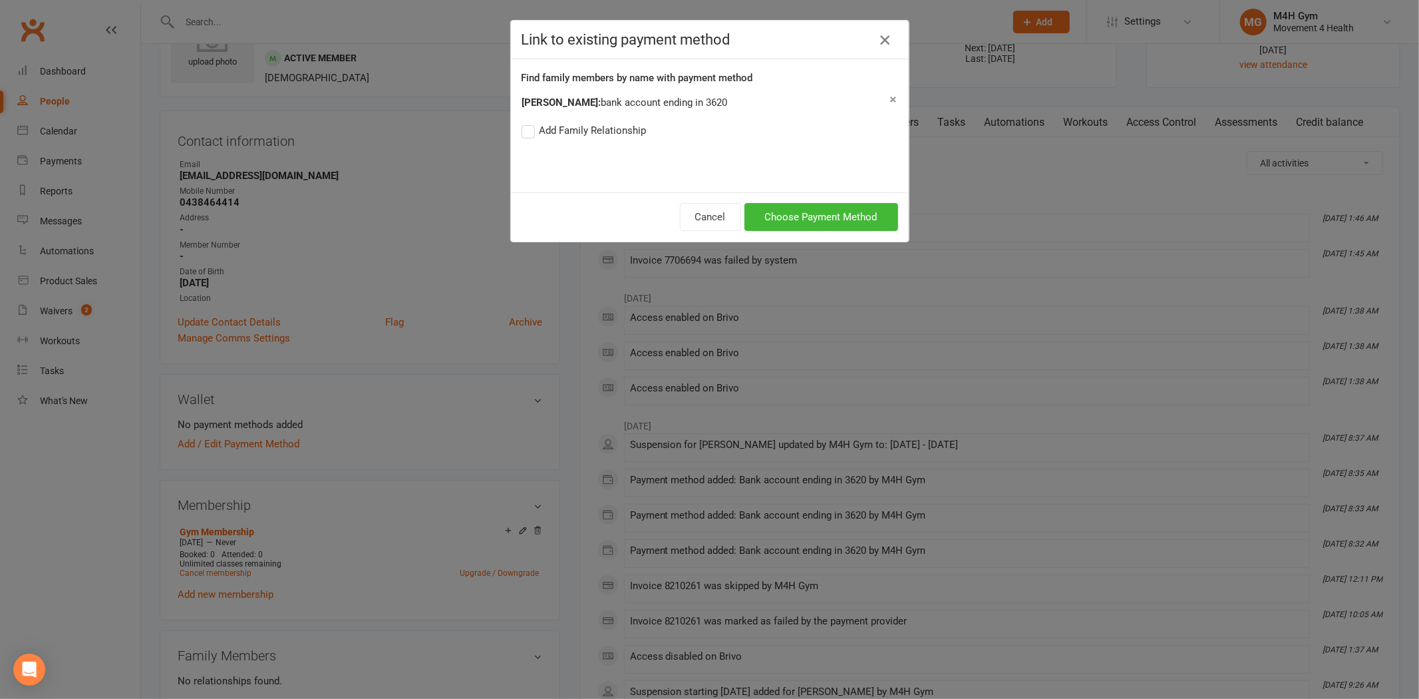
click at [877, 40] on icon "button" at bounding box center [885, 40] width 16 height 16
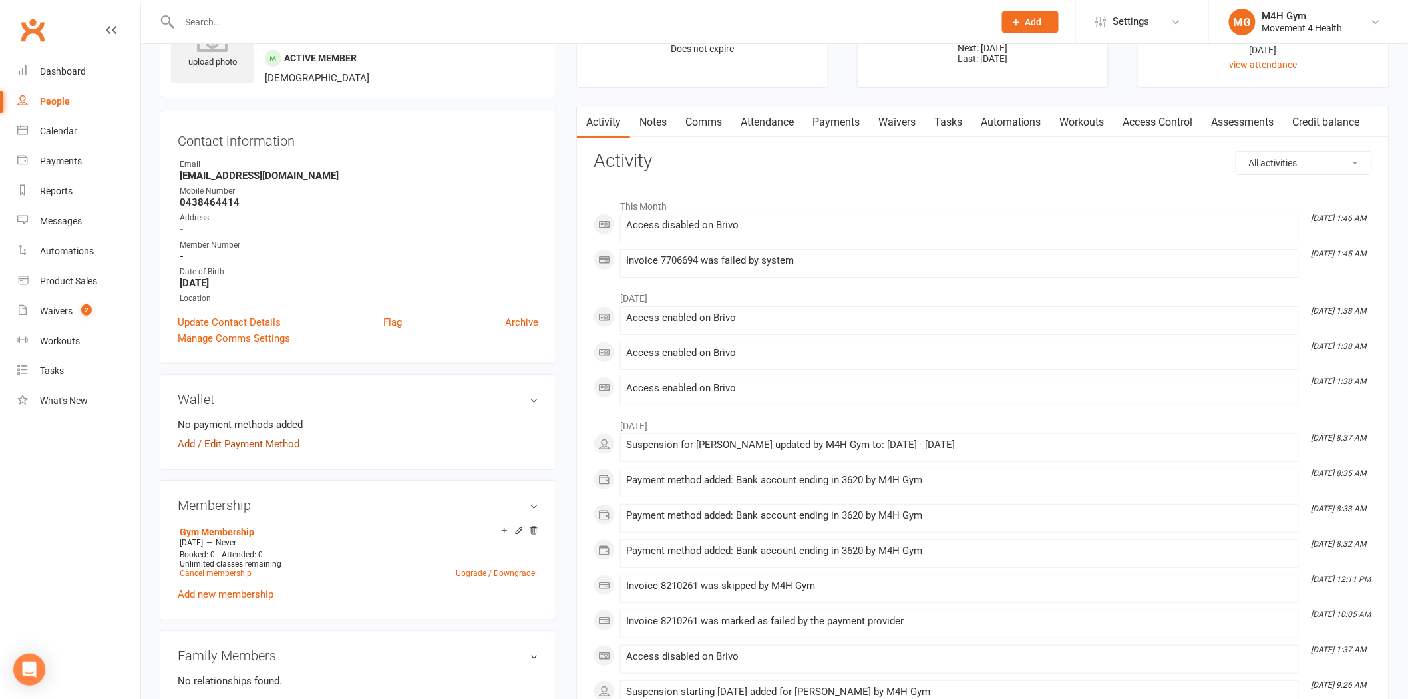
click at [229, 437] on link "Add / Edit Payment Method" at bounding box center [239, 444] width 122 height 16
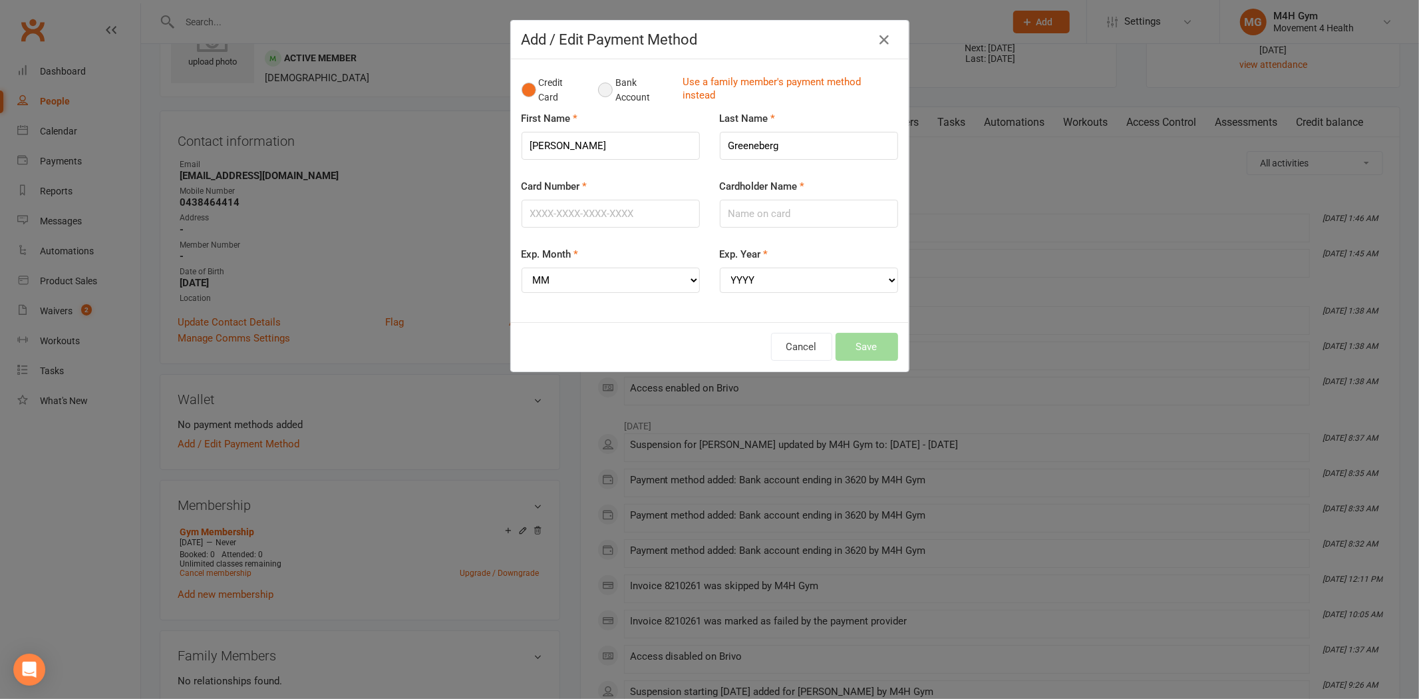
click at [598, 89] on button "Bank Account" at bounding box center [635, 90] width 74 height 41
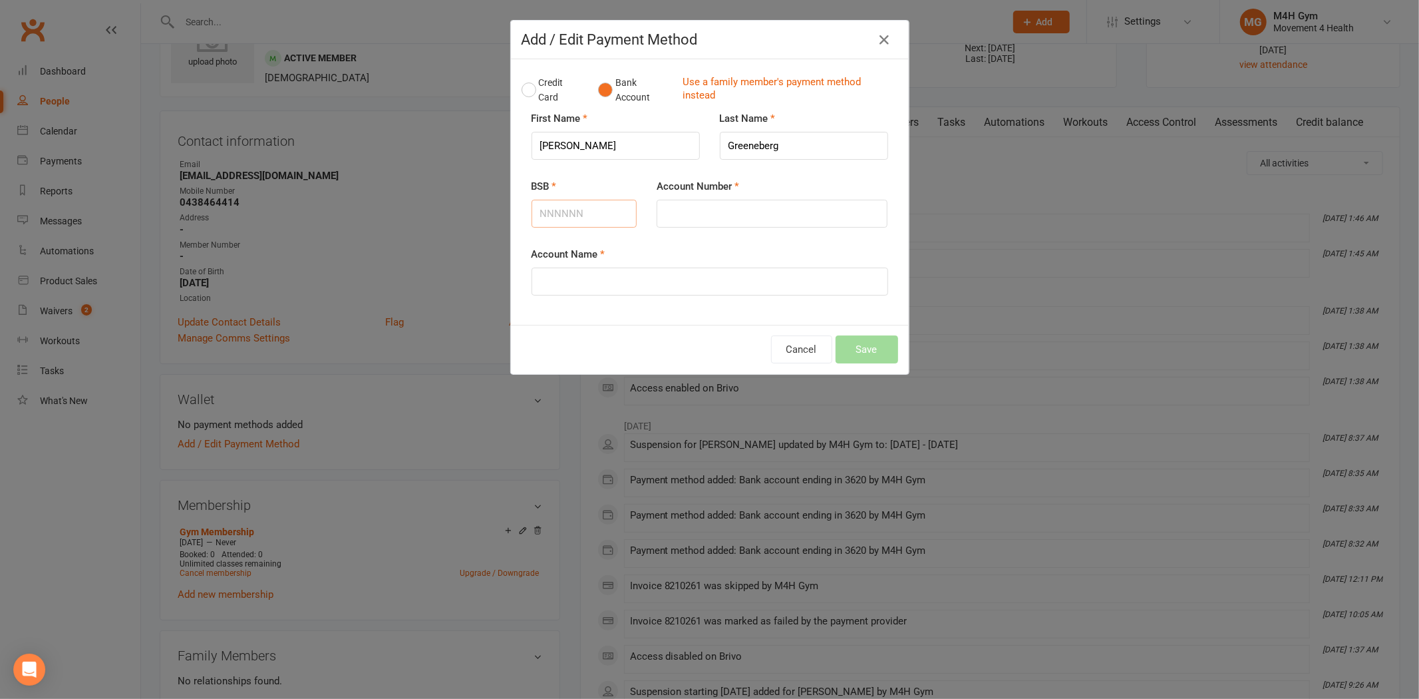
click at [561, 216] on input "BSB" at bounding box center [585, 214] width 106 height 28
type input "923100"
click at [692, 227] on input "Account Number" at bounding box center [772, 214] width 231 height 28
type input "63483620"
click at [632, 266] on div "Account Name" at bounding box center [710, 270] width 357 height 49
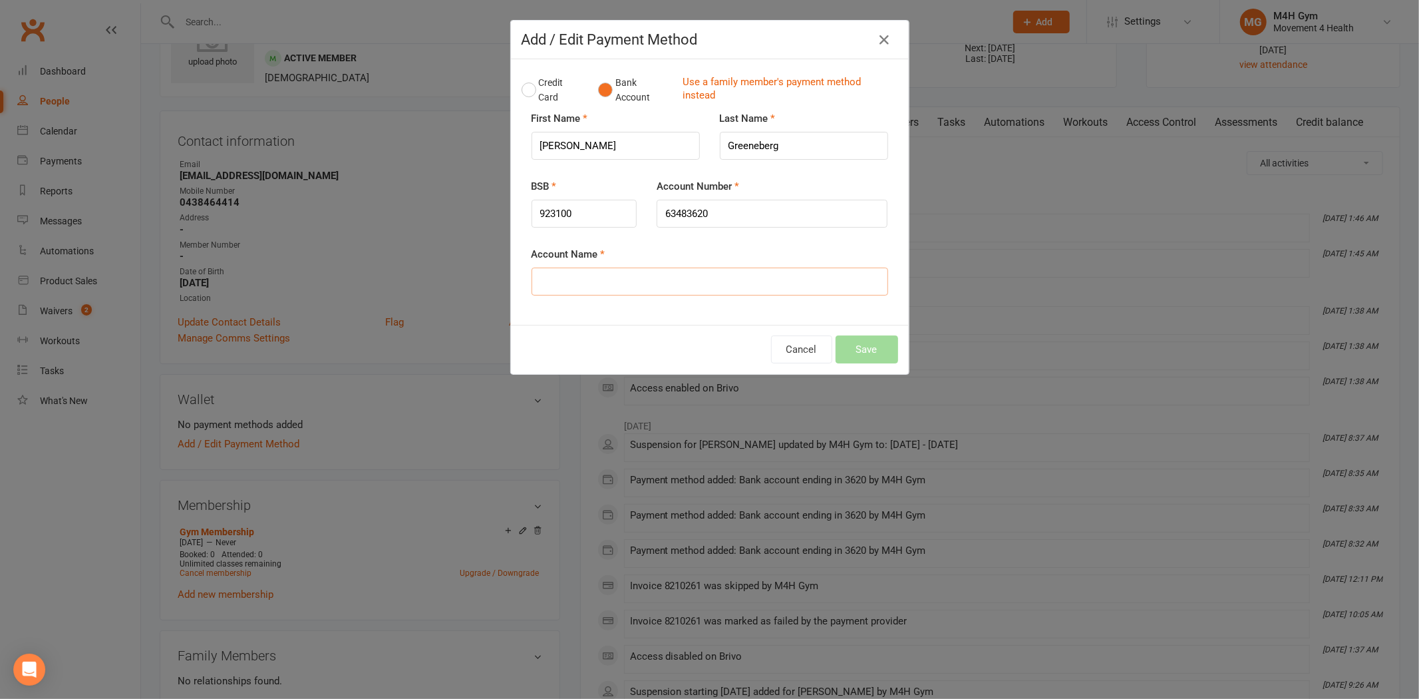
click at [616, 275] on input "Account Name" at bounding box center [710, 282] width 357 height 28
type input "[PERSON_NAME]"
click at [843, 347] on button "Save" at bounding box center [867, 349] width 63 height 28
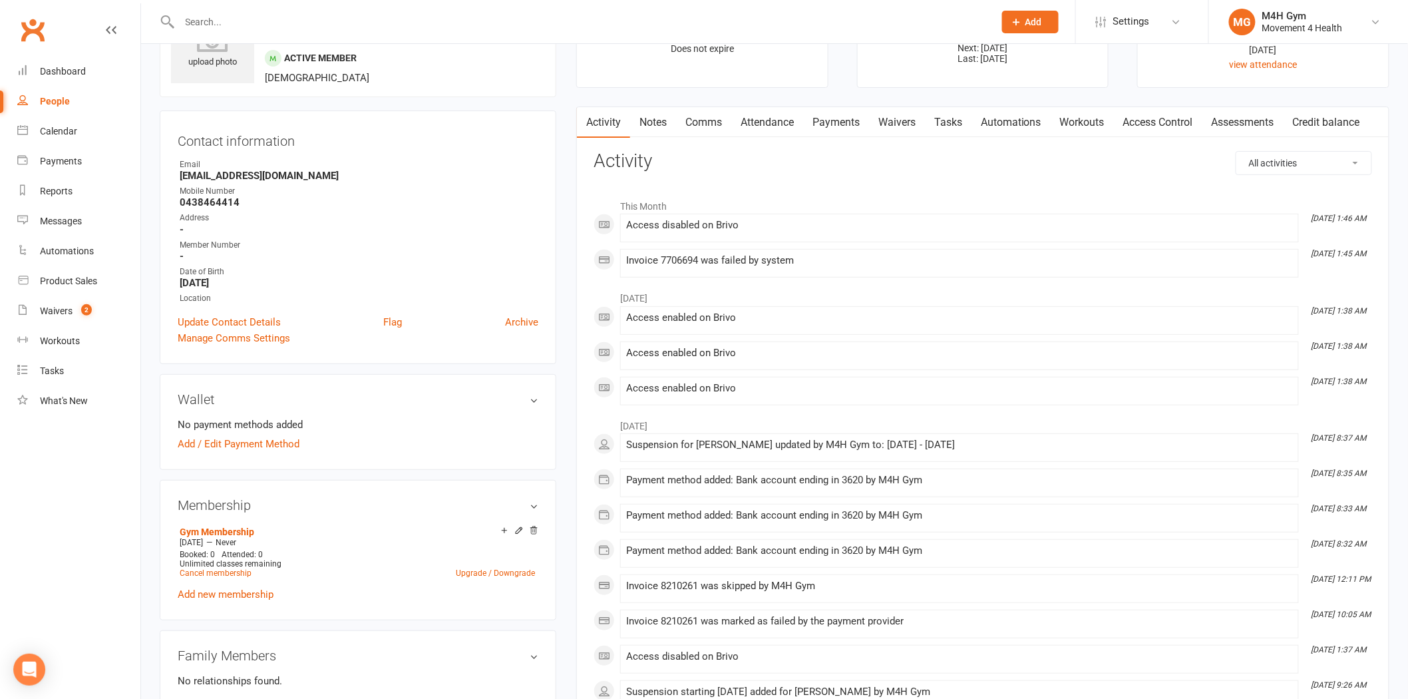
click at [830, 128] on link "Payments" at bounding box center [836, 122] width 66 height 31
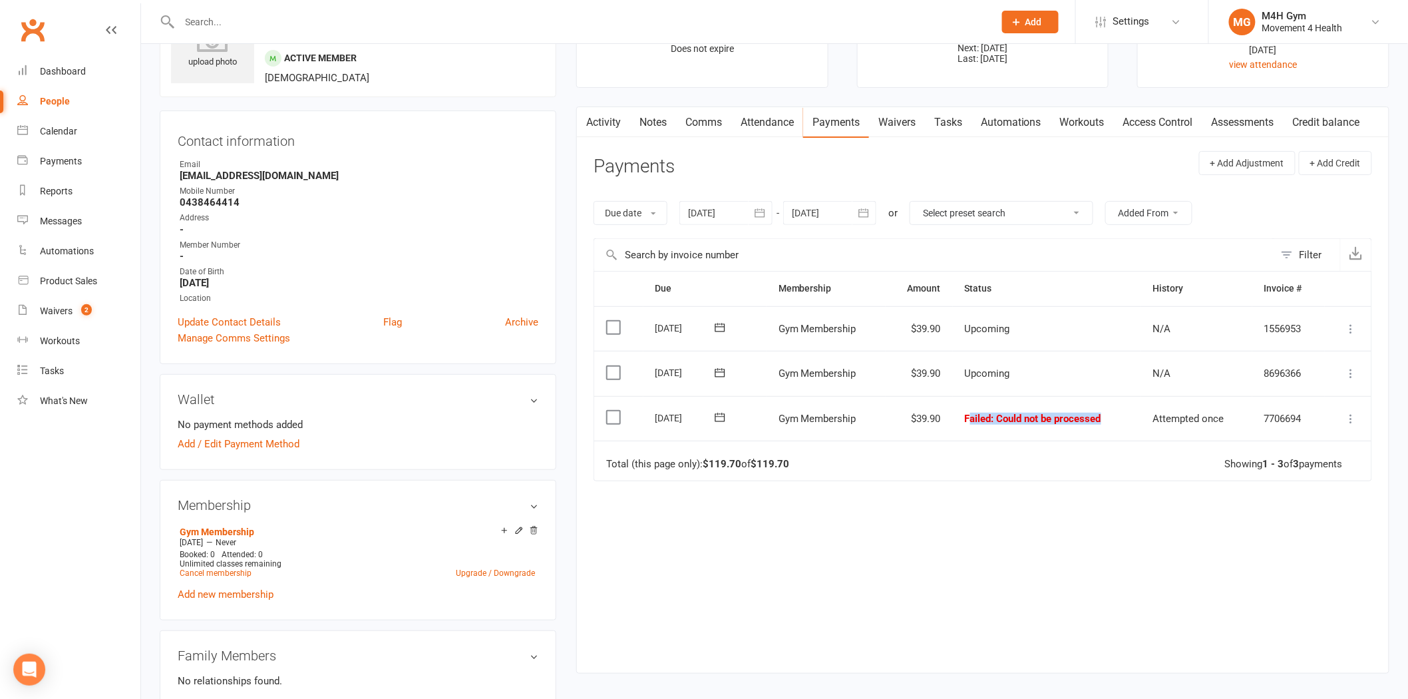
drag, startPoint x: 1014, startPoint y: 415, endPoint x: 1152, endPoint y: 417, distance: 138.4
click at [1152, 416] on tr "Select this 02 Oct 2025 Alison Greeneberg Gym Membership $39.90 Failed : Could …" at bounding box center [982, 418] width 777 height 45
click at [1022, 465] on td "Total (this page only): $119.70 of $119.70 Showing 1 - 3 of 3 payments" at bounding box center [982, 461] width 777 height 40
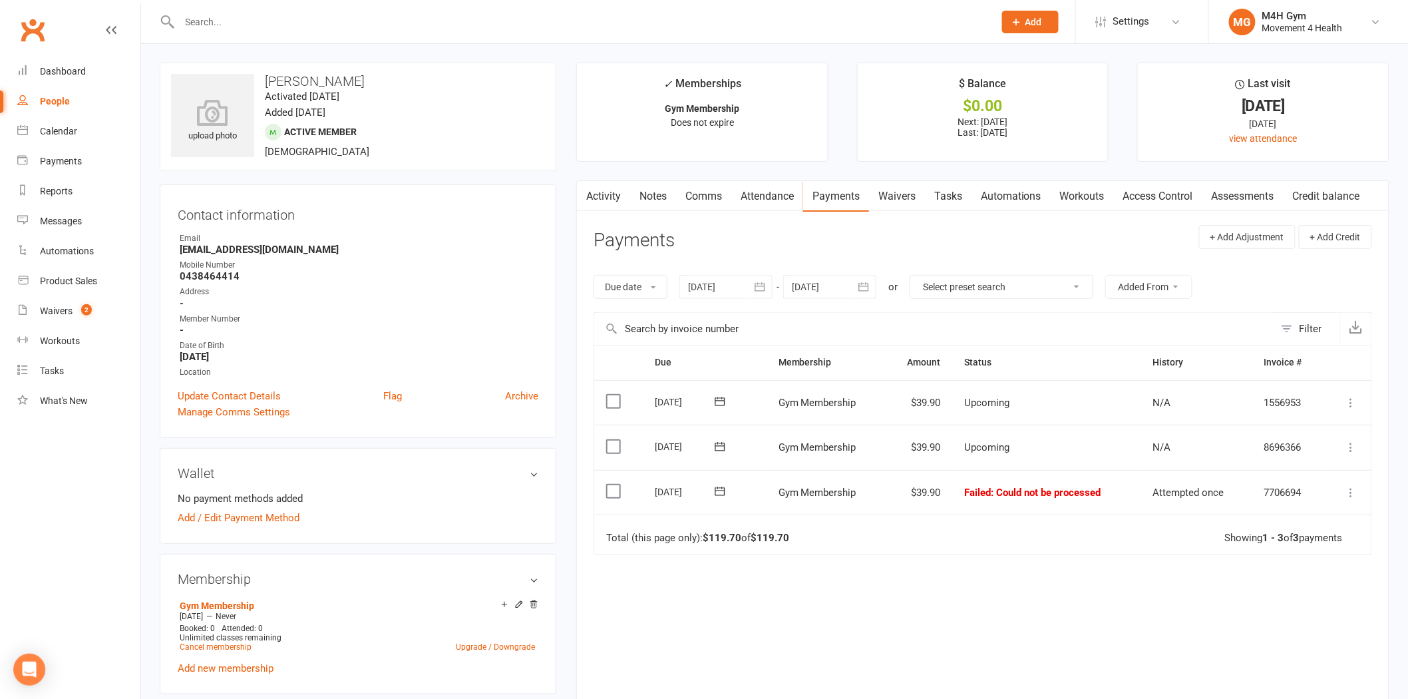
click at [699, 189] on link "Comms" at bounding box center [703, 196] width 55 height 31
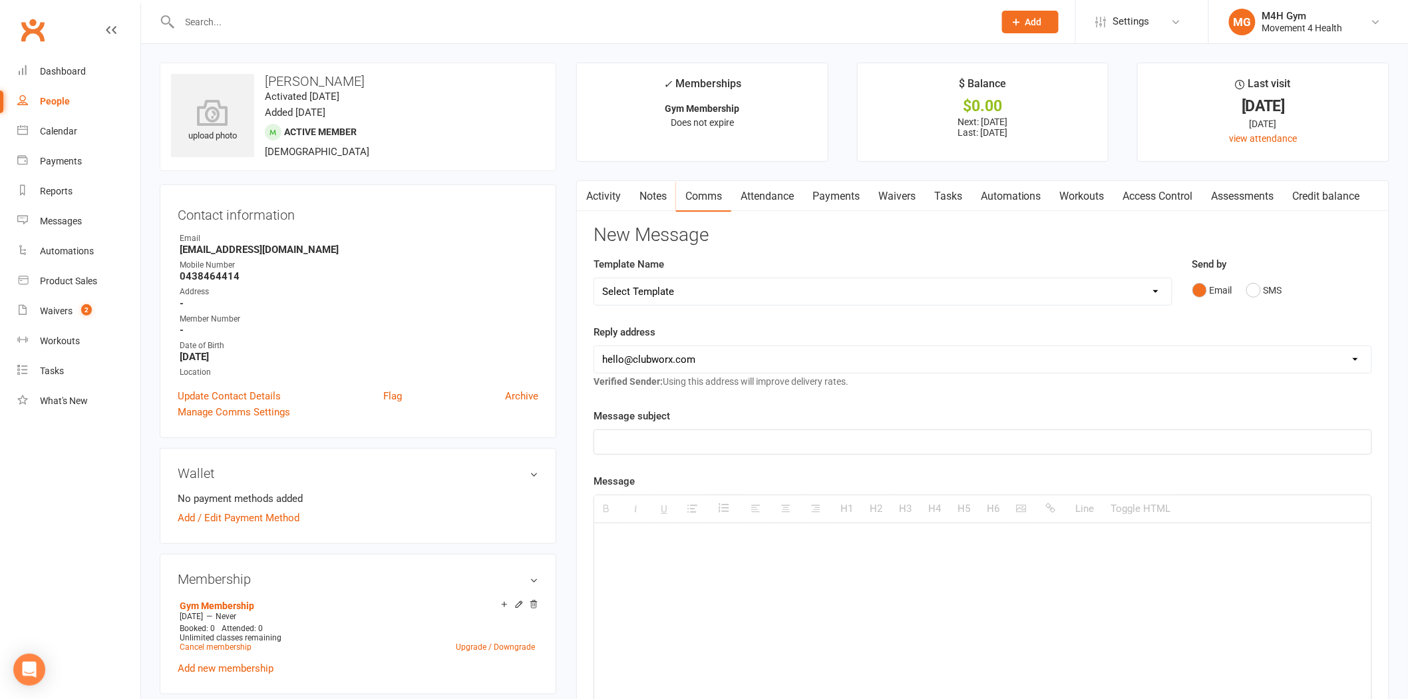
click at [616, 201] on link "Activity" at bounding box center [603, 196] width 53 height 31
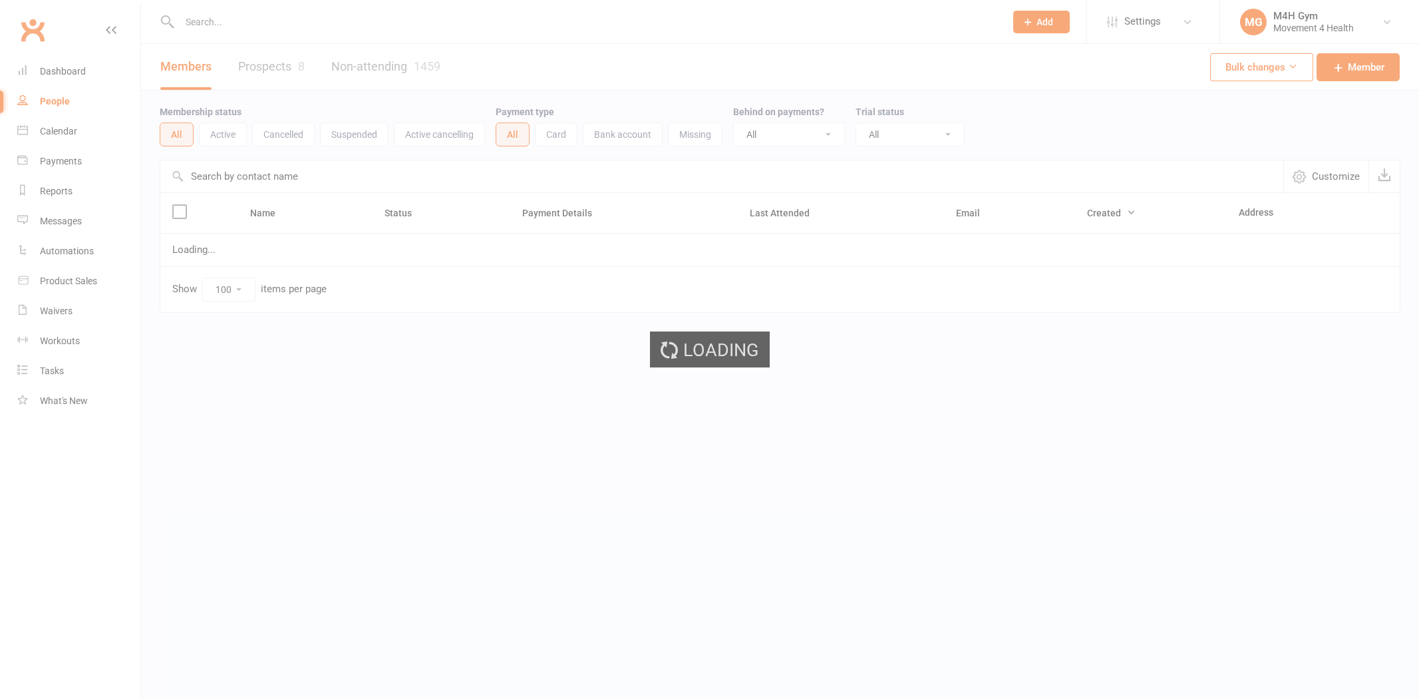
select select "100"
click at [305, 13] on input "text" at bounding box center [586, 22] width 821 height 19
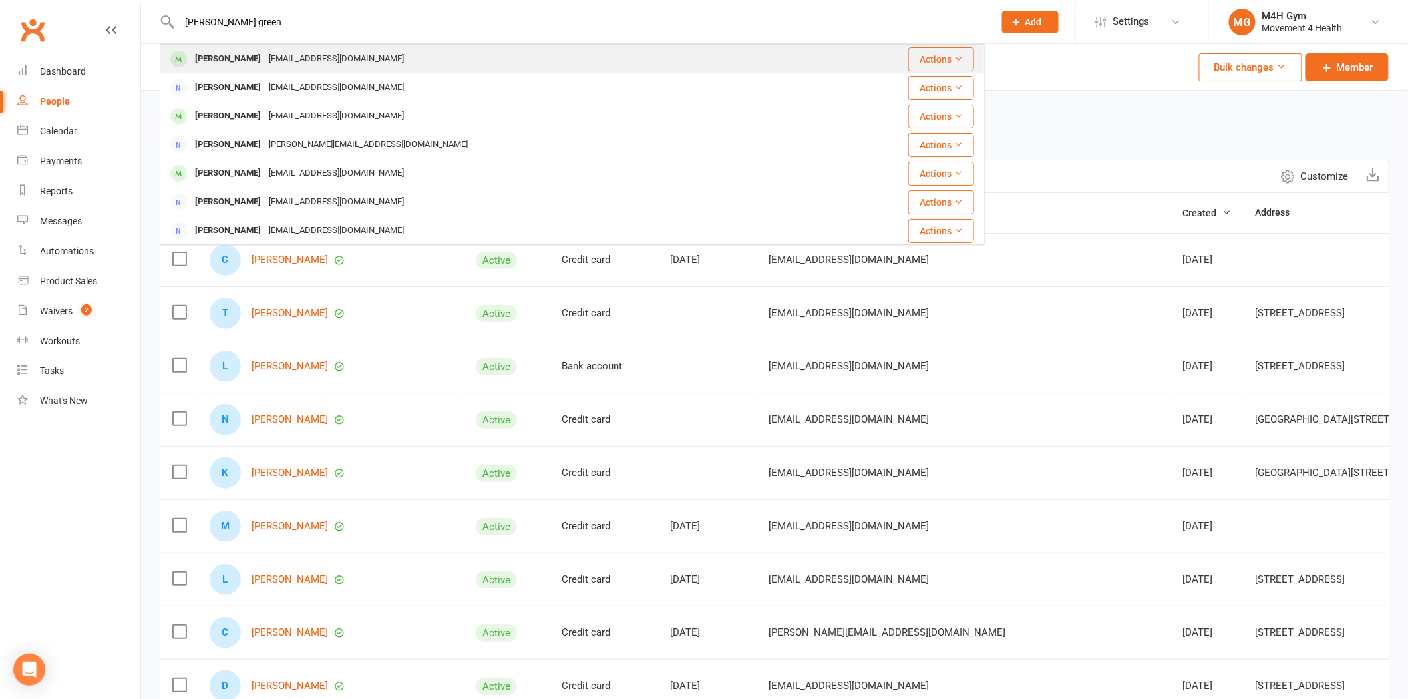
type input "[PERSON_NAME] green"
click at [283, 52] on div "[EMAIL_ADDRESS][DOMAIN_NAME]" at bounding box center [336, 58] width 143 height 19
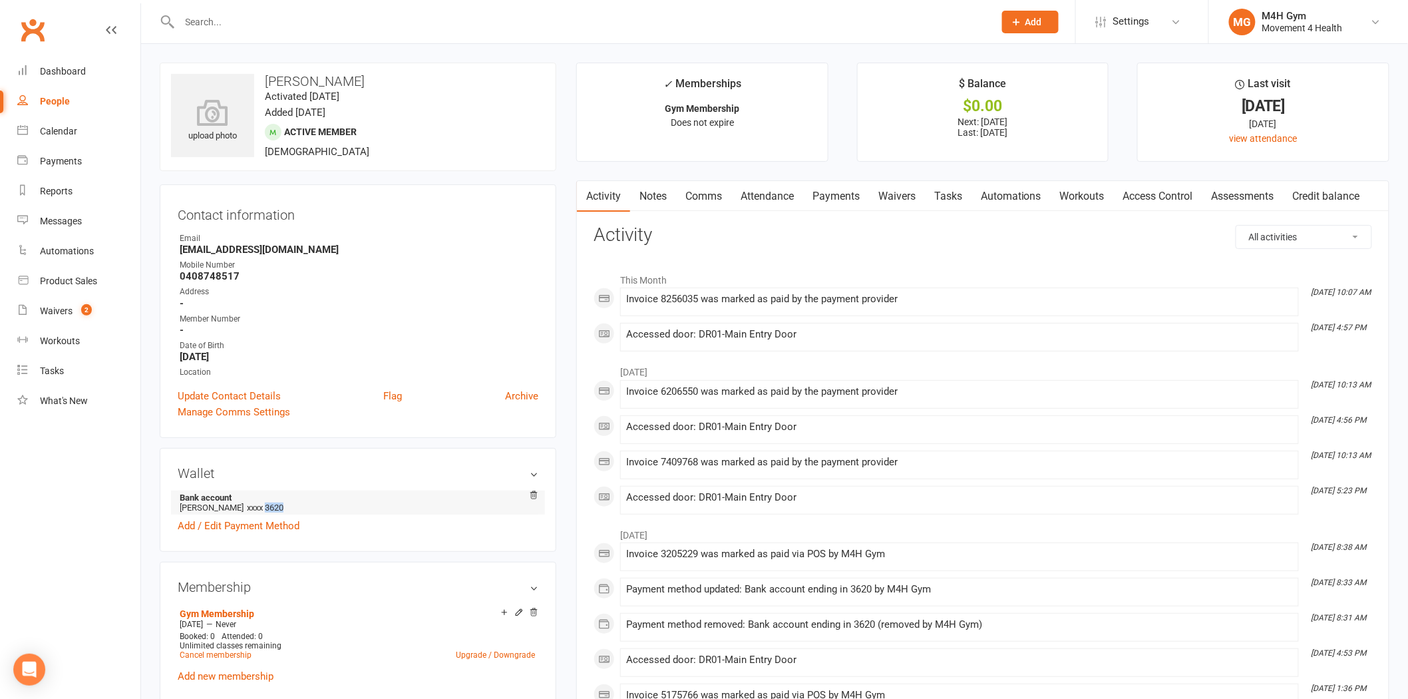
drag, startPoint x: 303, startPoint y: 508, endPoint x: 276, endPoint y: 510, distance: 27.4
click at [276, 510] on li "Bank account [PERSON_NAME] xxxx 3620" at bounding box center [358, 502] width 361 height 24
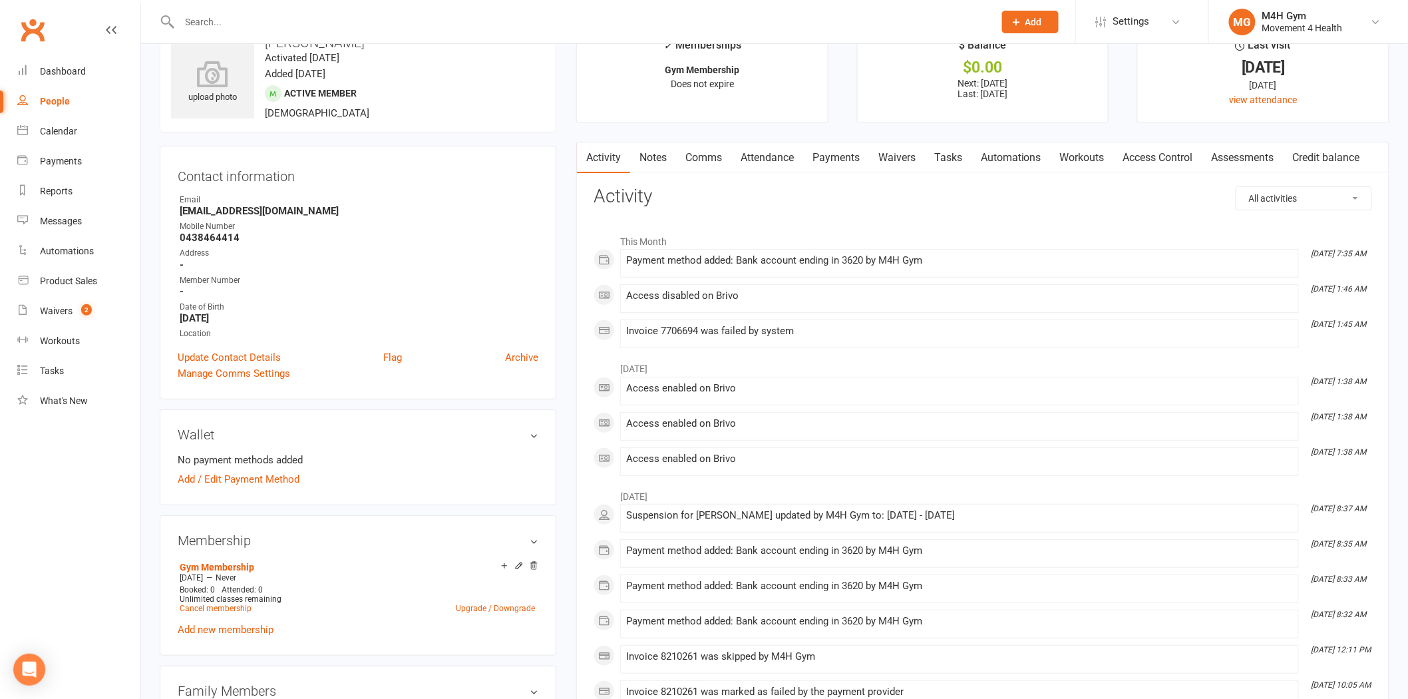
scroll to position [74, 0]
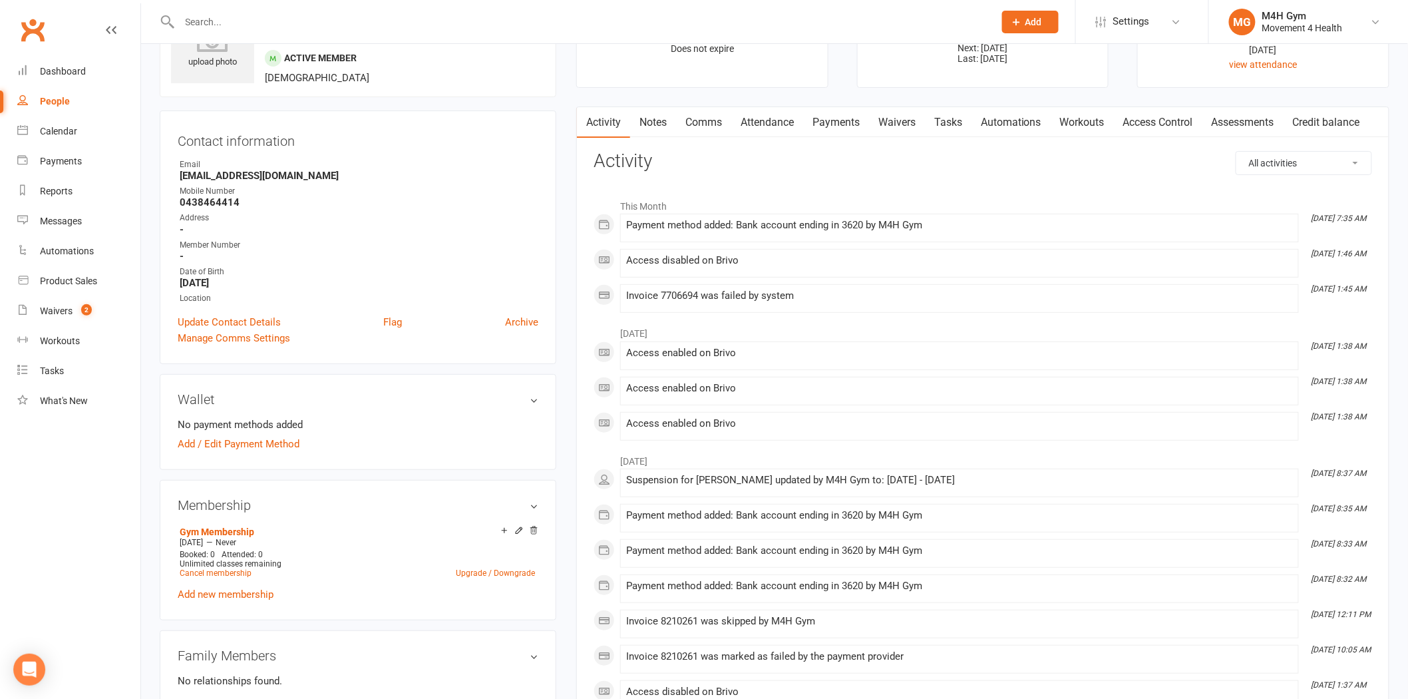
click at [540, 401] on div "Wallet No payment methods added Add / Edit Payment Method" at bounding box center [358, 422] width 397 height 96
click at [534, 397] on h3 "Wallet" at bounding box center [358, 399] width 361 height 15
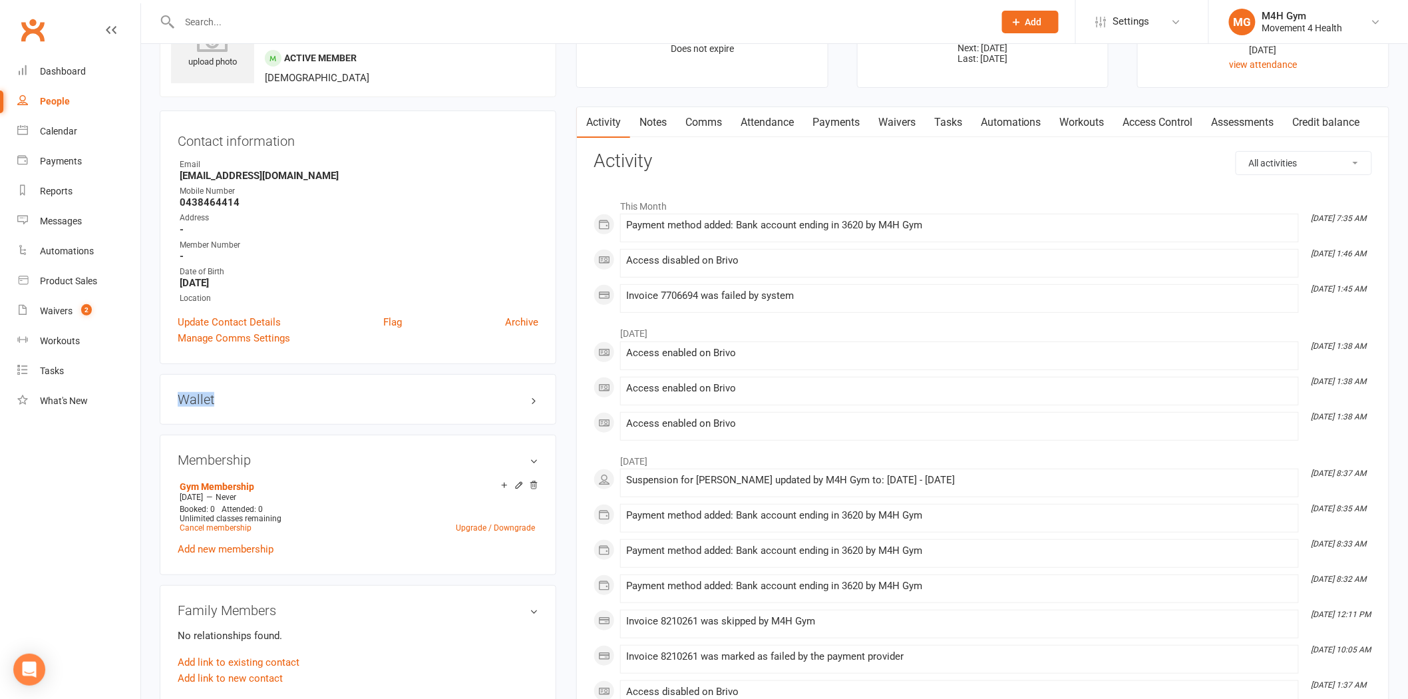
click at [534, 397] on h3 "Wallet" at bounding box center [358, 399] width 361 height 15
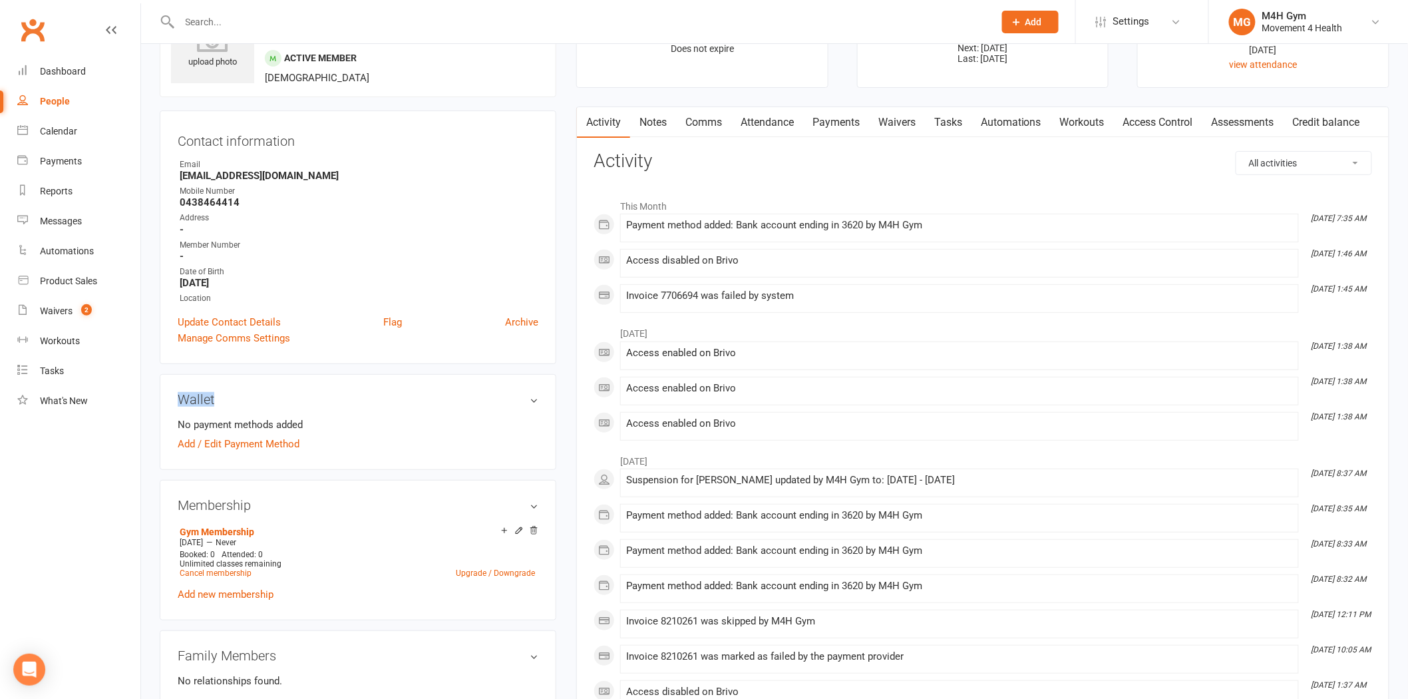
click at [854, 128] on link "Payments" at bounding box center [836, 122] width 66 height 31
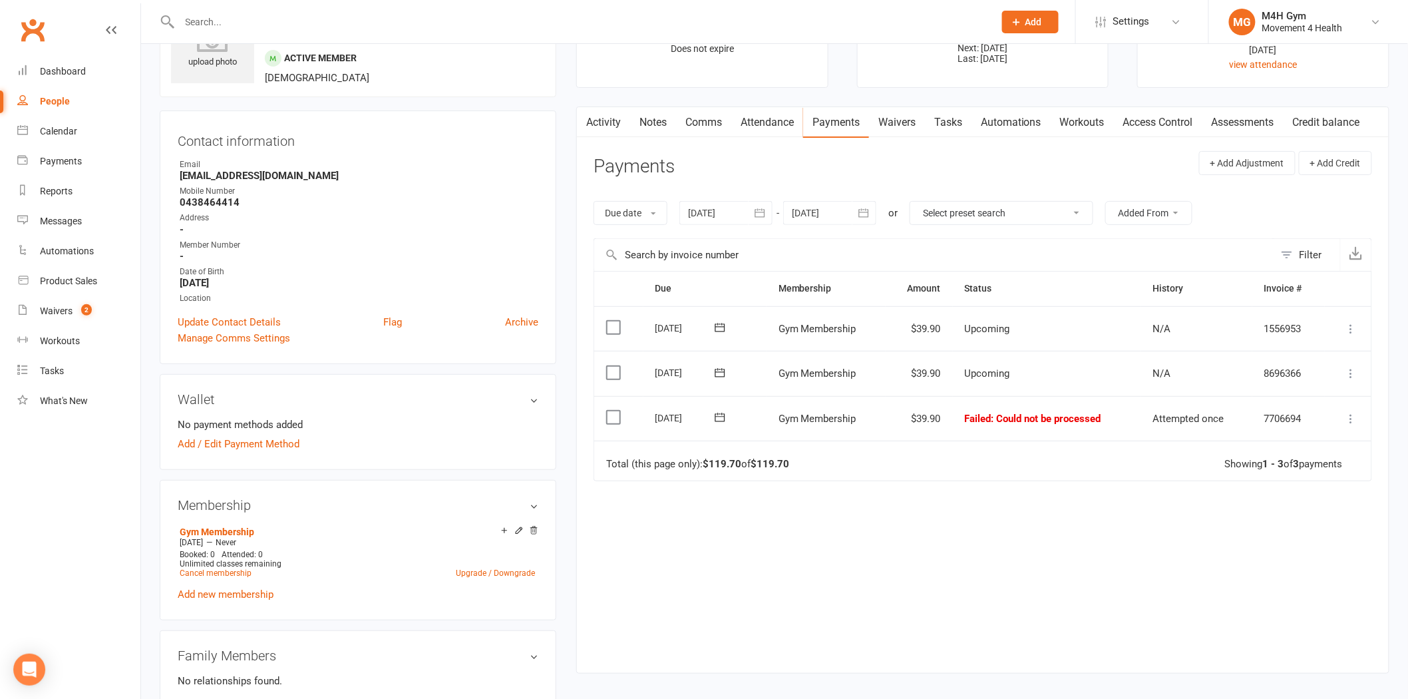
click at [1040, 422] on span ": Could not be processed" at bounding box center [1047, 419] width 110 height 12
click at [248, 441] on link "Add / Edit Payment Method" at bounding box center [239, 444] width 122 height 16
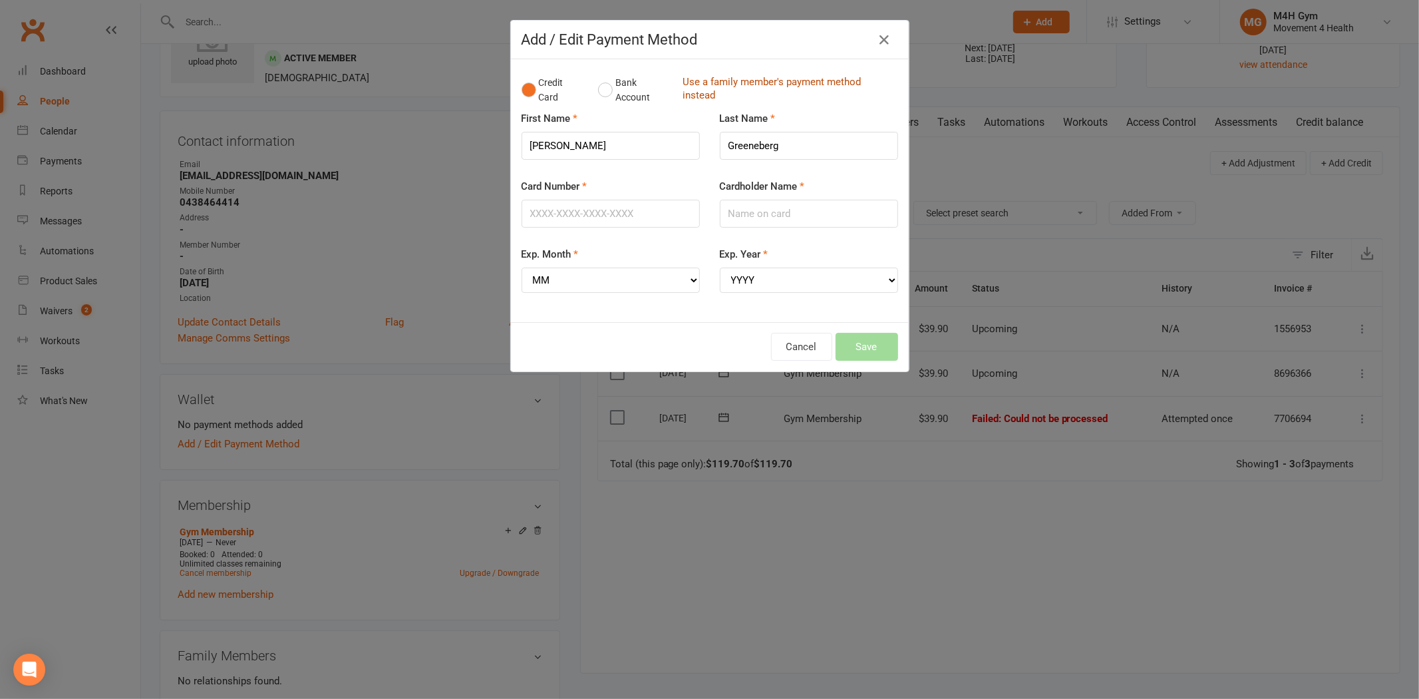
click at [716, 79] on link "Use a family member's payment method instead" at bounding box center [787, 90] width 209 height 30
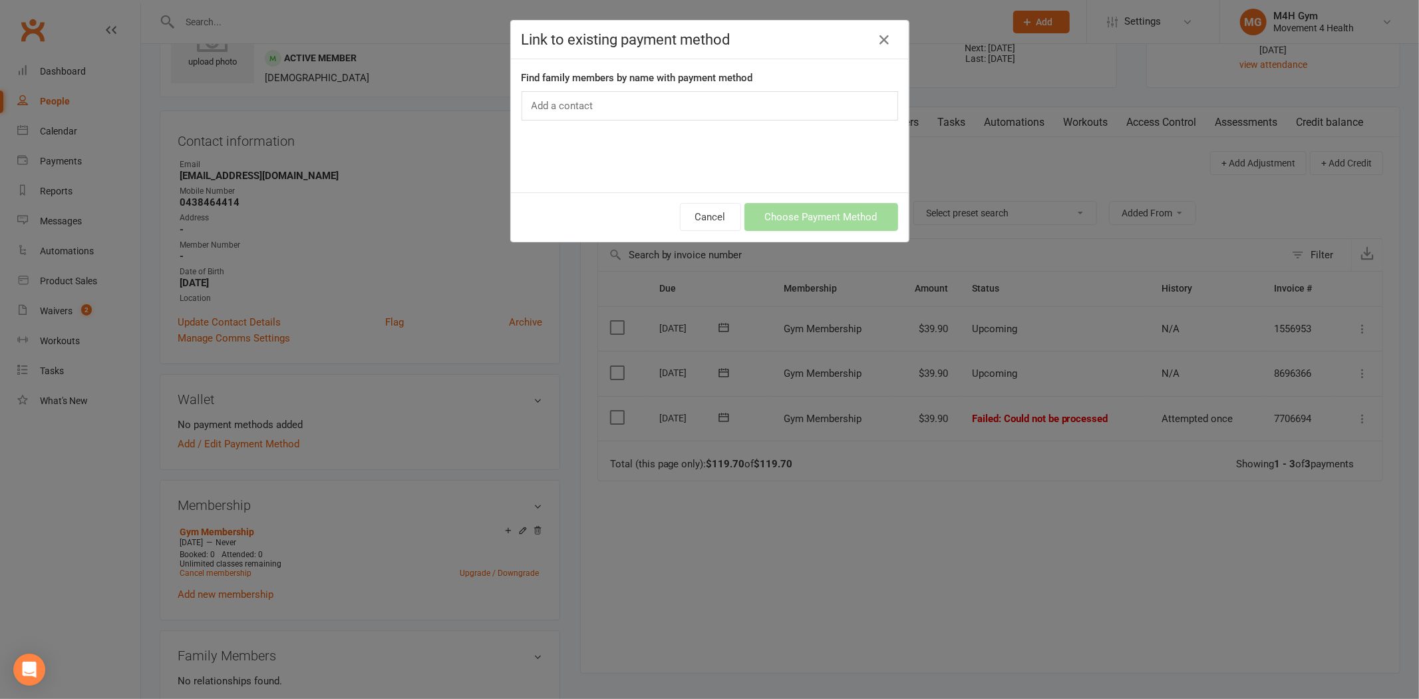
click at [589, 114] on input "text" at bounding box center [564, 105] width 68 height 17
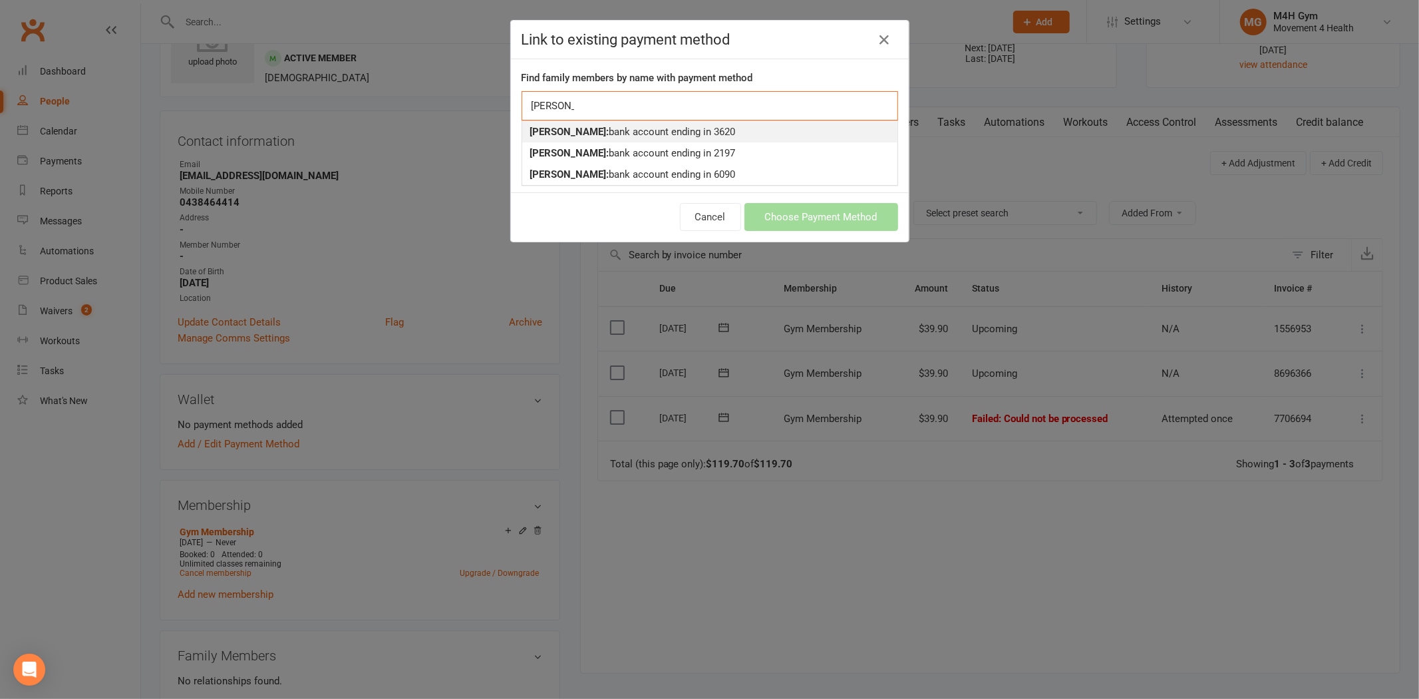
type input "[PERSON_NAME]"
click at [589, 126] on strong "Bason Greeneberg:" at bounding box center [569, 132] width 79 height 12
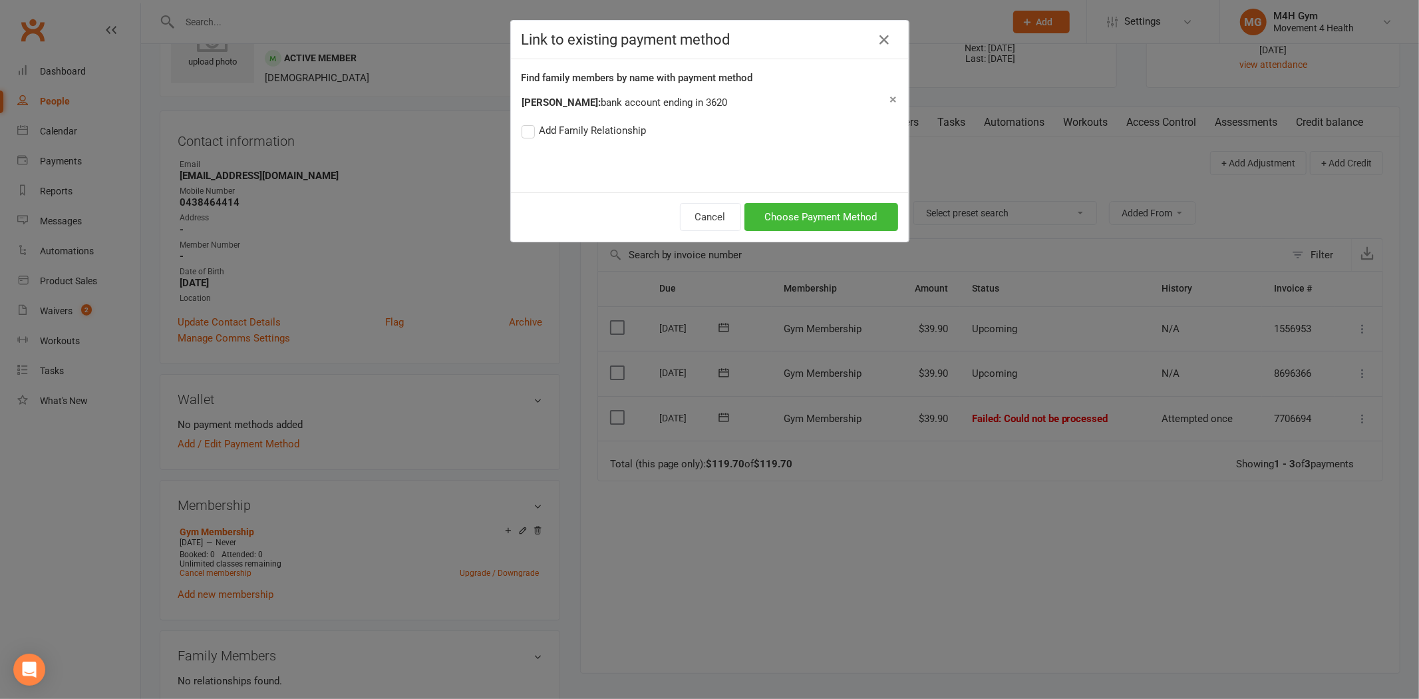
click at [570, 122] on label "Add Family Relationship" at bounding box center [584, 130] width 125 height 16
click at [530, 122] on input "Add Family Relationship" at bounding box center [526, 122] width 9 height 0
click at [706, 164] on span "Parent / Guardian Child Sibling (parent not in system) Spouse / Partner Cousin …" at bounding box center [693, 155] width 152 height 27
click at [716, 154] on select "Parent / Guardian Child Sibling (parent not in system) Spouse / Partner Cousin …" at bounding box center [693, 155] width 135 height 15
select select "3"
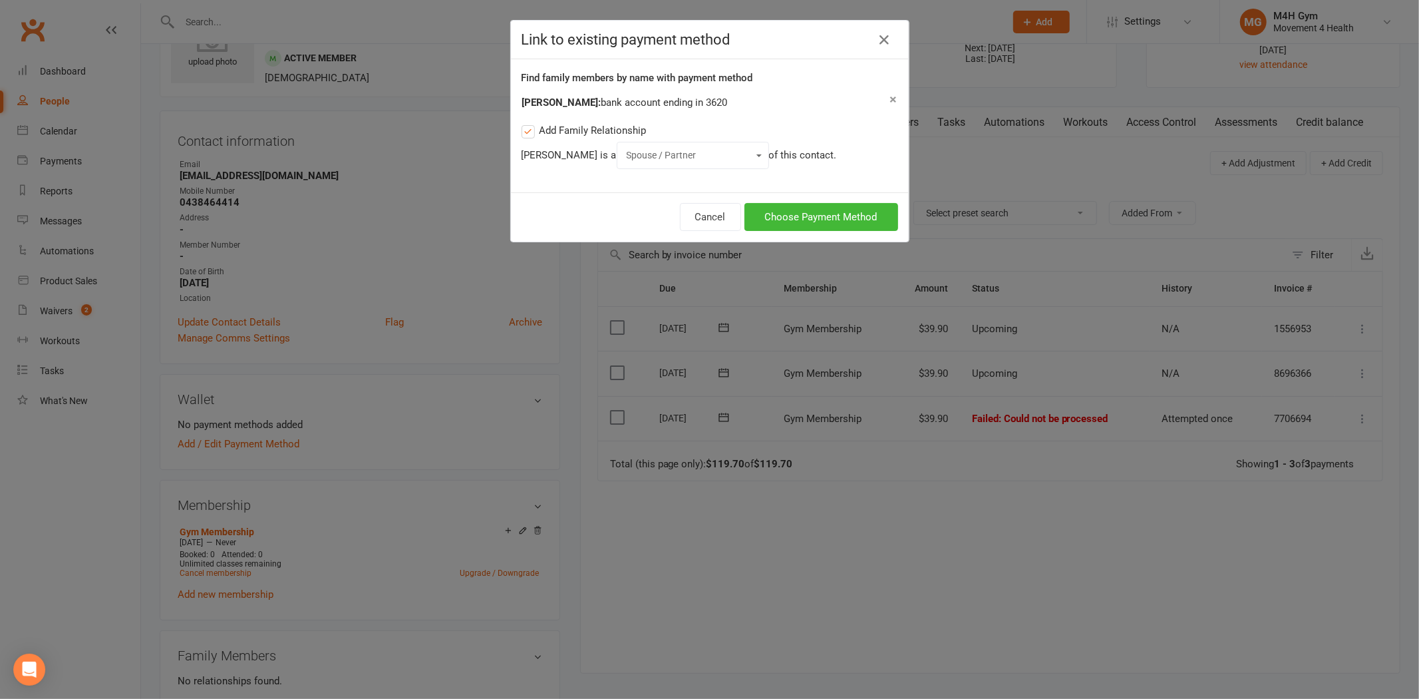
click at [627, 148] on select "Parent / Guardian Child Sibling (parent not in system) Spouse / Partner Cousin …" at bounding box center [693, 155] width 135 height 15
click at [789, 215] on button "Choose Payment Method" at bounding box center [822, 217] width 154 height 28
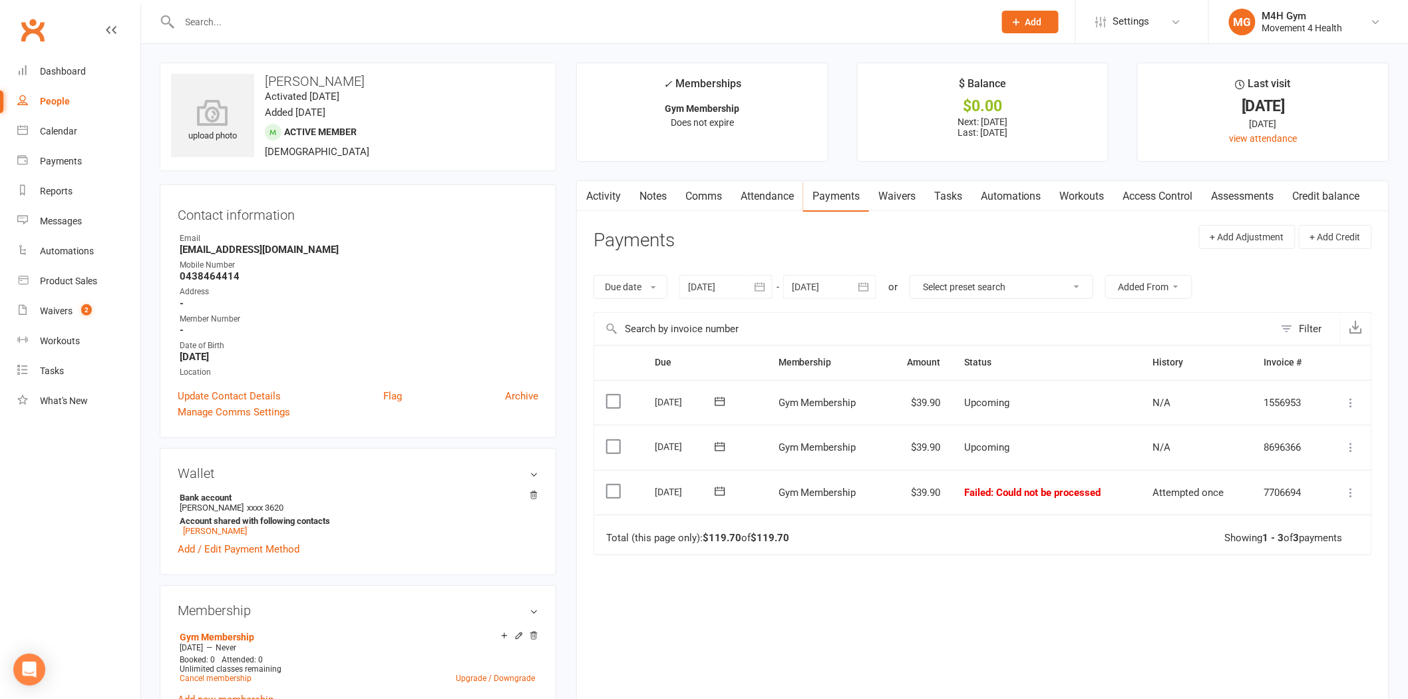
click at [606, 194] on link "Activity" at bounding box center [603, 196] width 53 height 31
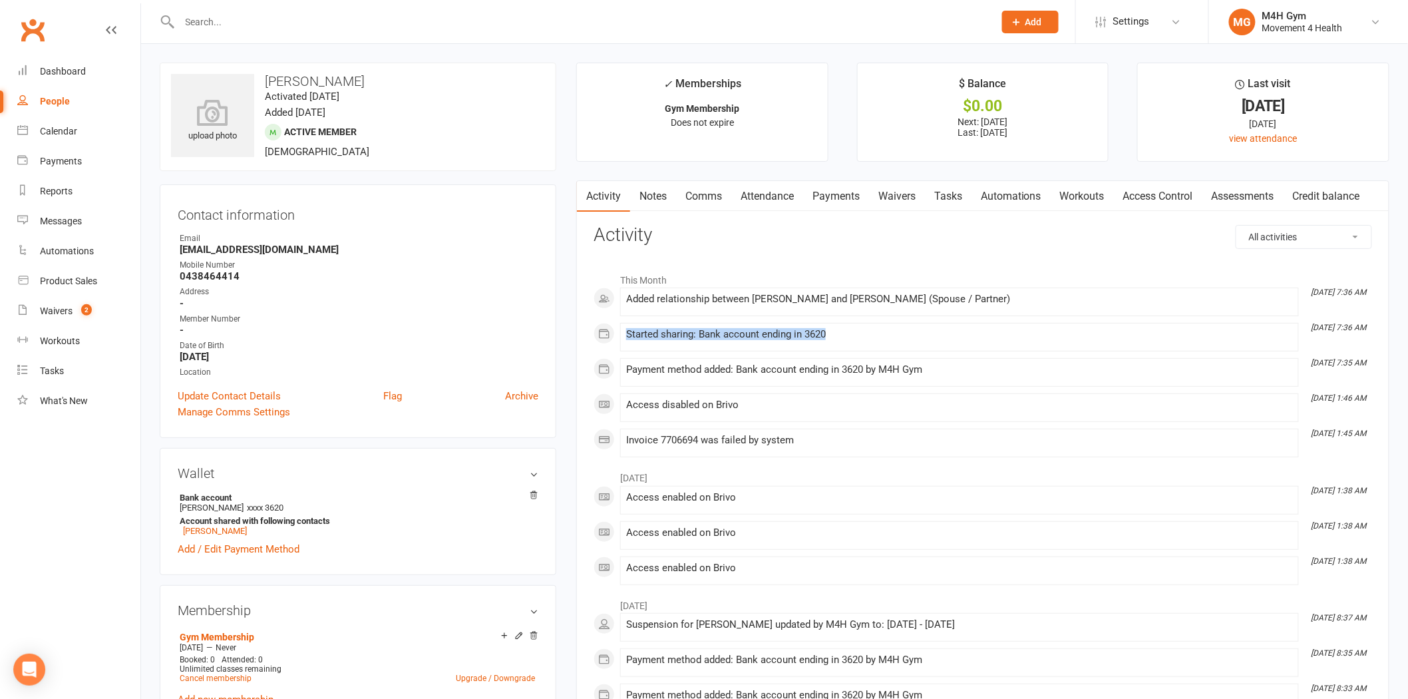
drag, startPoint x: 845, startPoint y: 336, endPoint x: 612, endPoint y: 342, distance: 233.0
click at [612, 342] on div "This Month Oct 15, 7:36 AM Added relationship between Alison Greeneberg and Bas…" at bounding box center [983, 361] width 779 height 191
click at [983, 402] on div "Access disabled on Brivo" at bounding box center [959, 404] width 667 height 11
